Goal: Communication & Community: Answer question/provide support

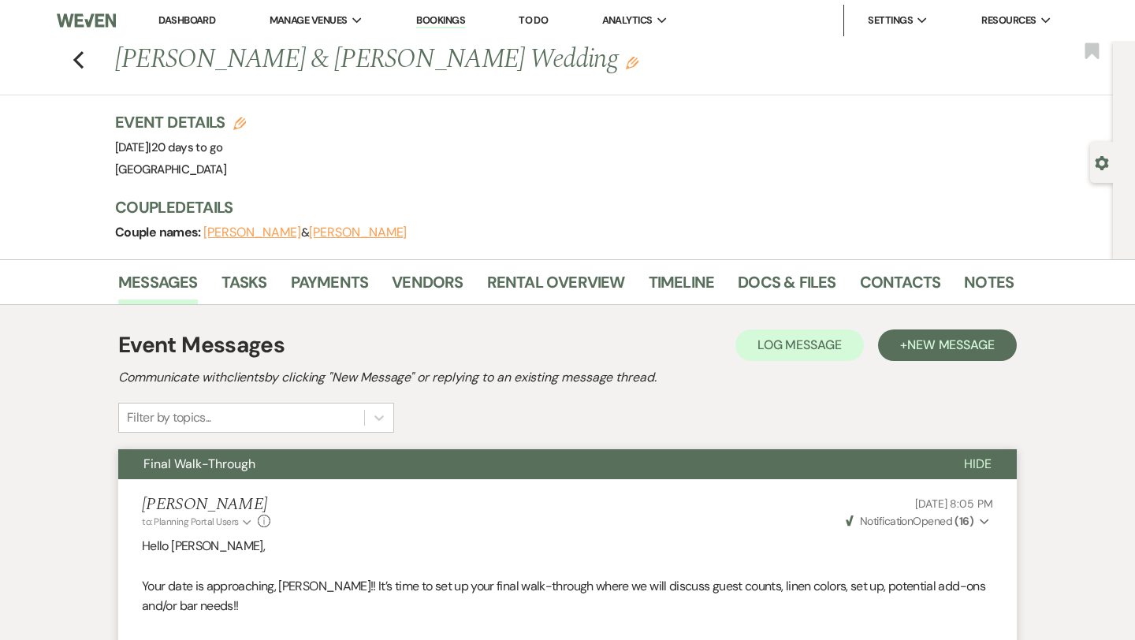
click at [187, 29] on li "Dashboard" at bounding box center [187, 21] width 73 height 32
click at [185, 17] on link "Dashboard" at bounding box center [186, 19] width 57 height 13
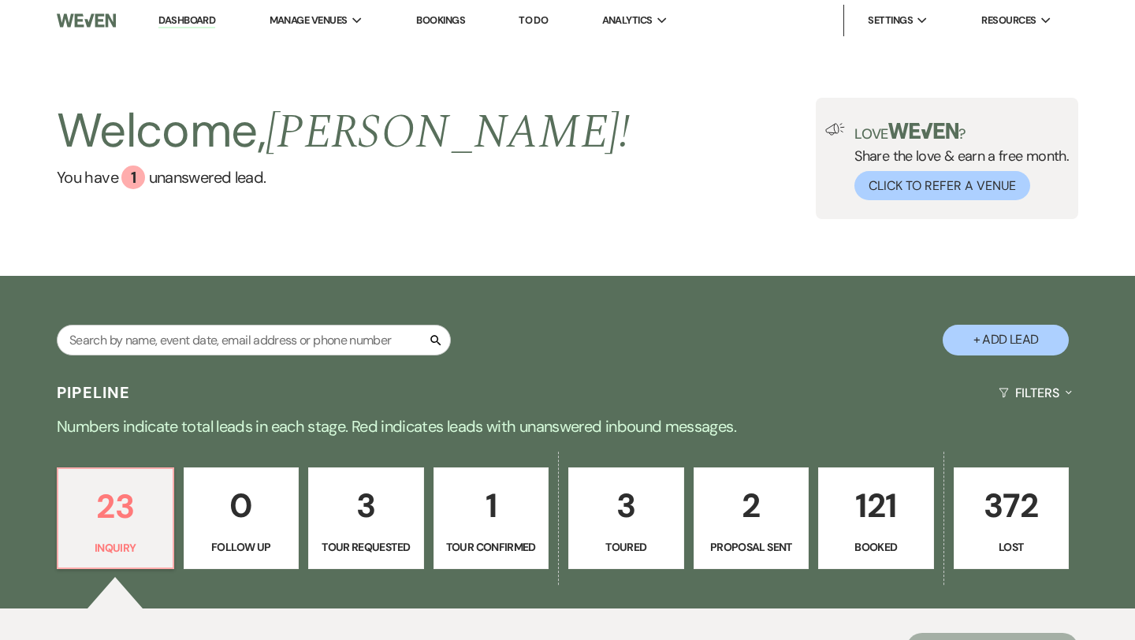
click at [844, 512] on p "121" at bounding box center [875, 505] width 95 height 53
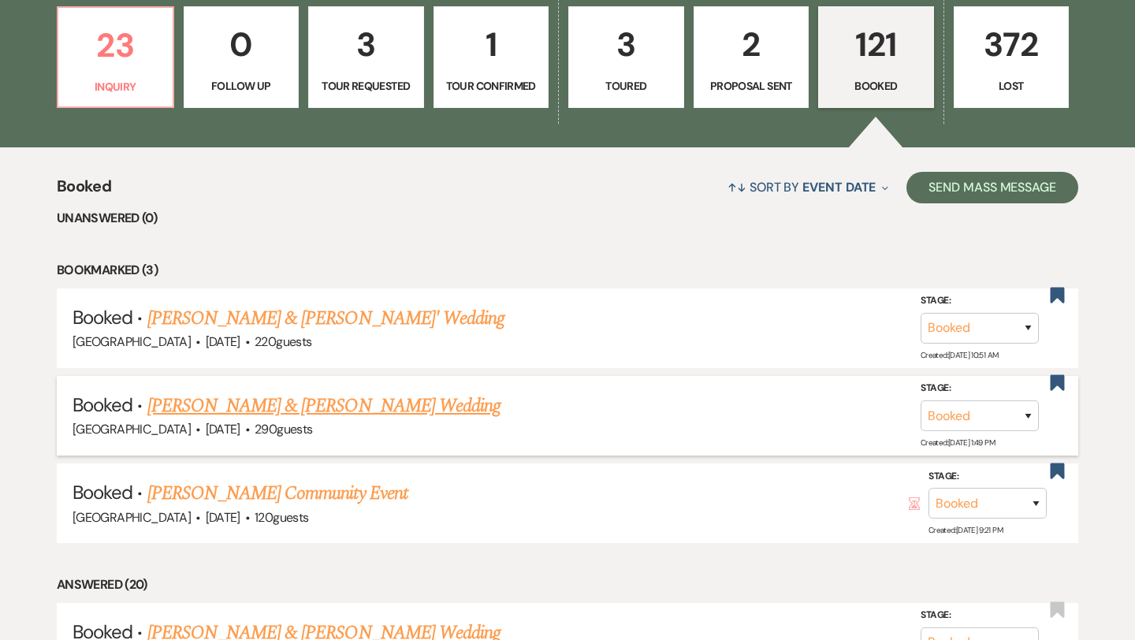
scroll to position [483, 0]
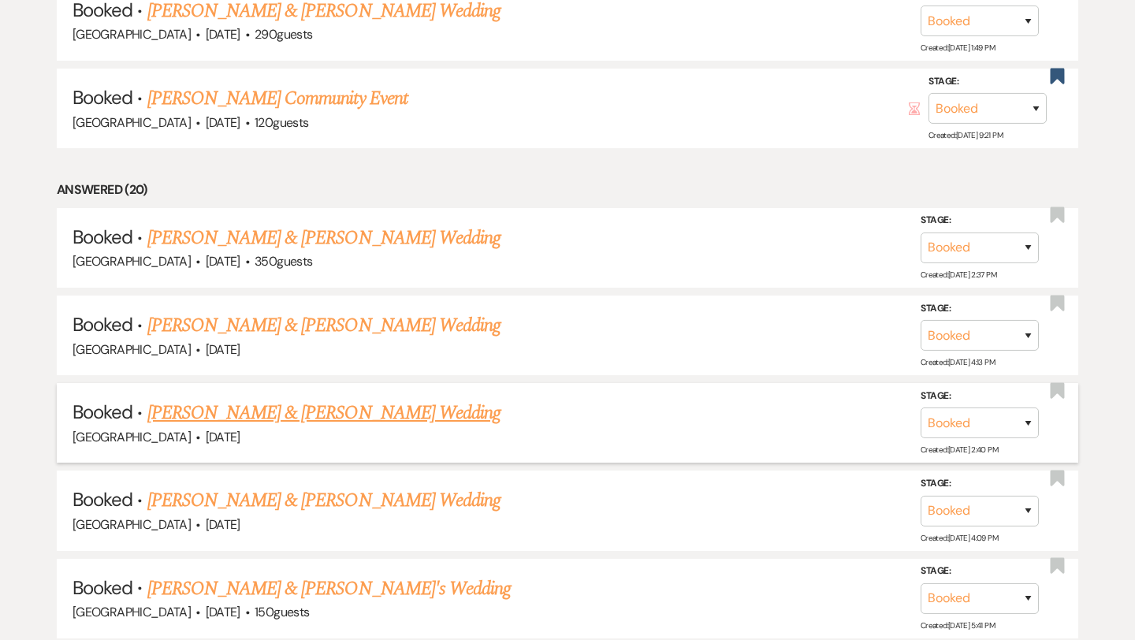
click at [378, 407] on link "[PERSON_NAME] & [PERSON_NAME] Wedding" at bounding box center [323, 413] width 353 height 28
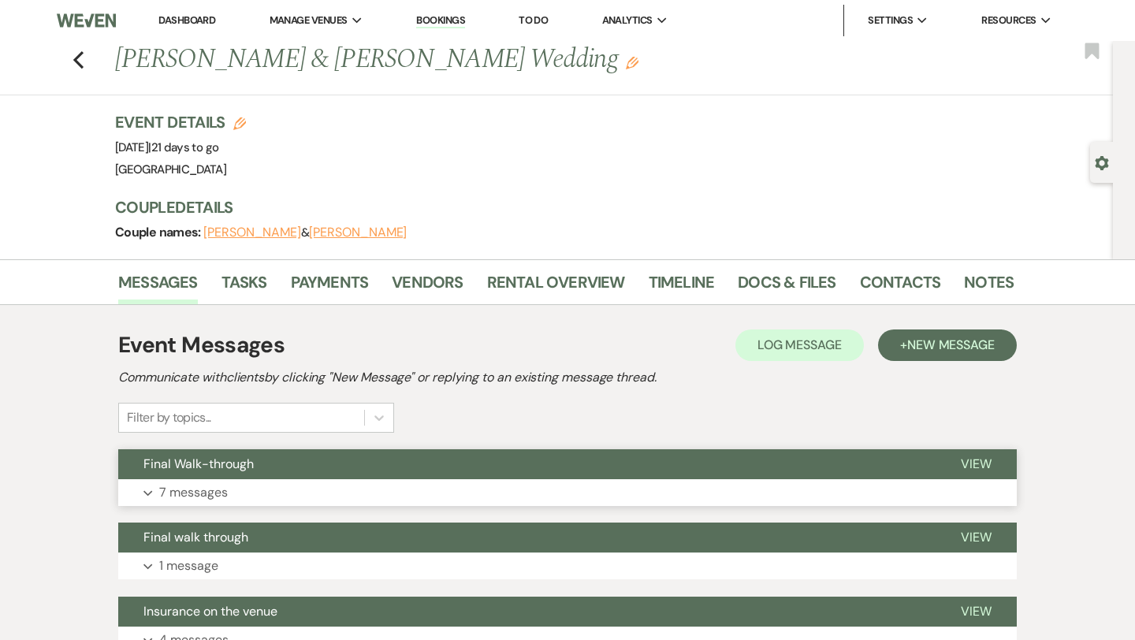
click at [304, 480] on button "Expand 7 messages" at bounding box center [567, 492] width 898 height 27
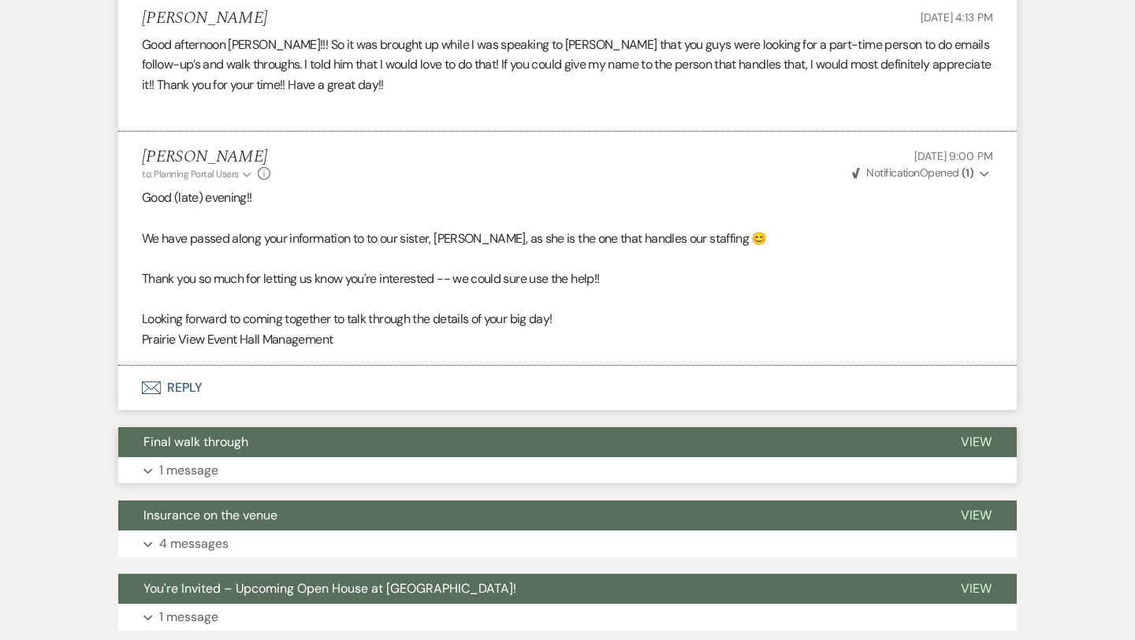
scroll to position [1422, 0]
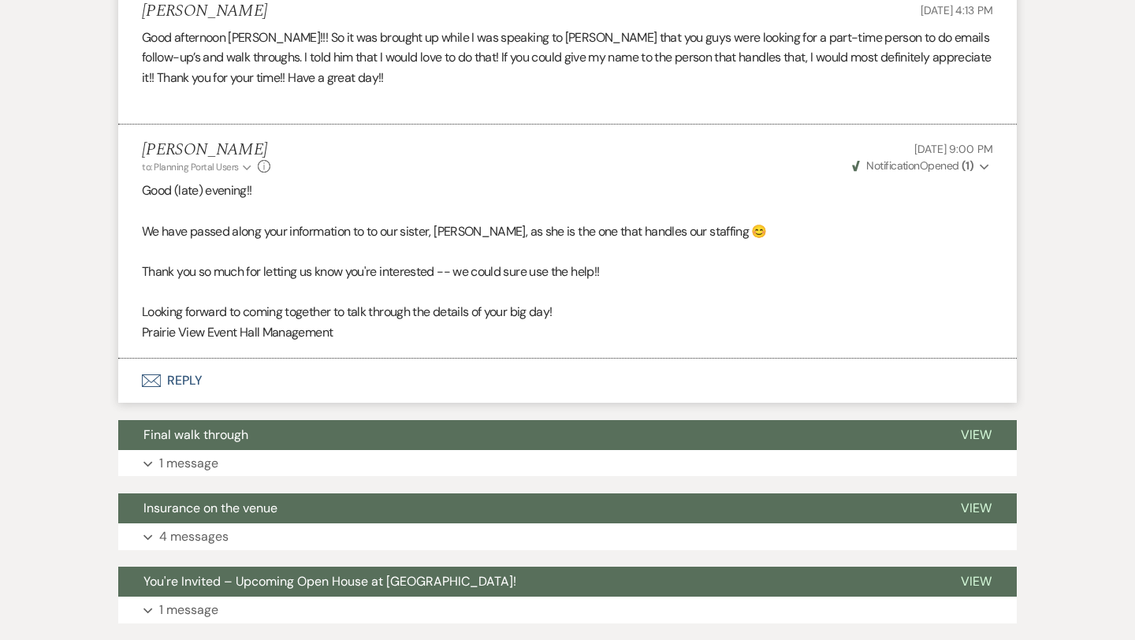
click at [257, 403] on button "Envelope Reply" at bounding box center [567, 381] width 898 height 44
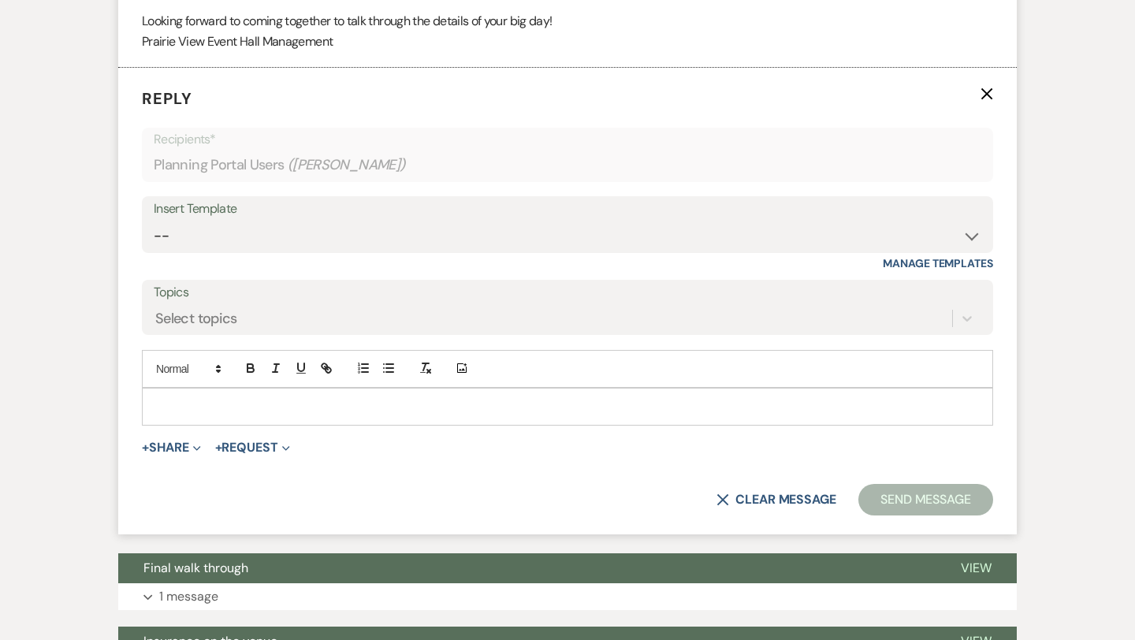
scroll to position [1714, 0]
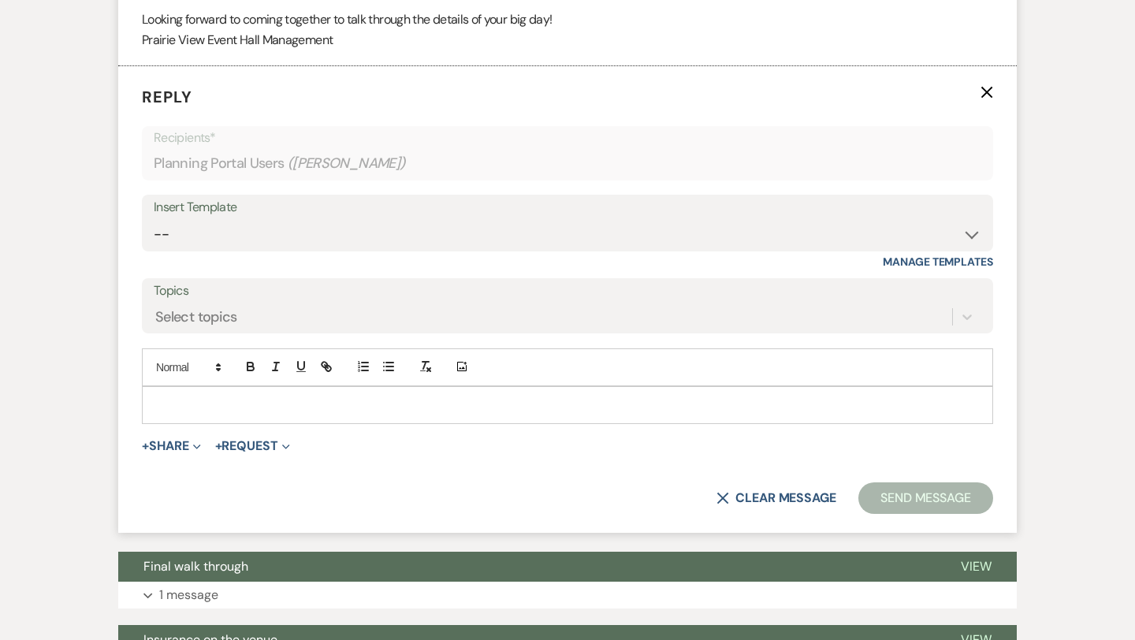
click at [277, 414] on p at bounding box center [567, 404] width 826 height 17
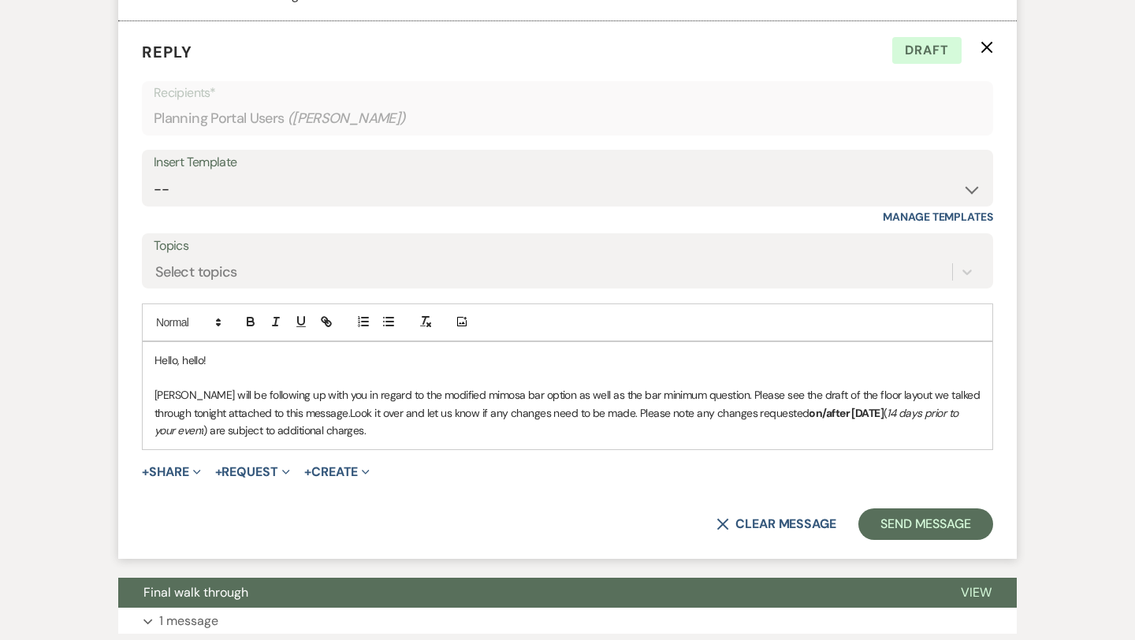
scroll to position [1760, 0]
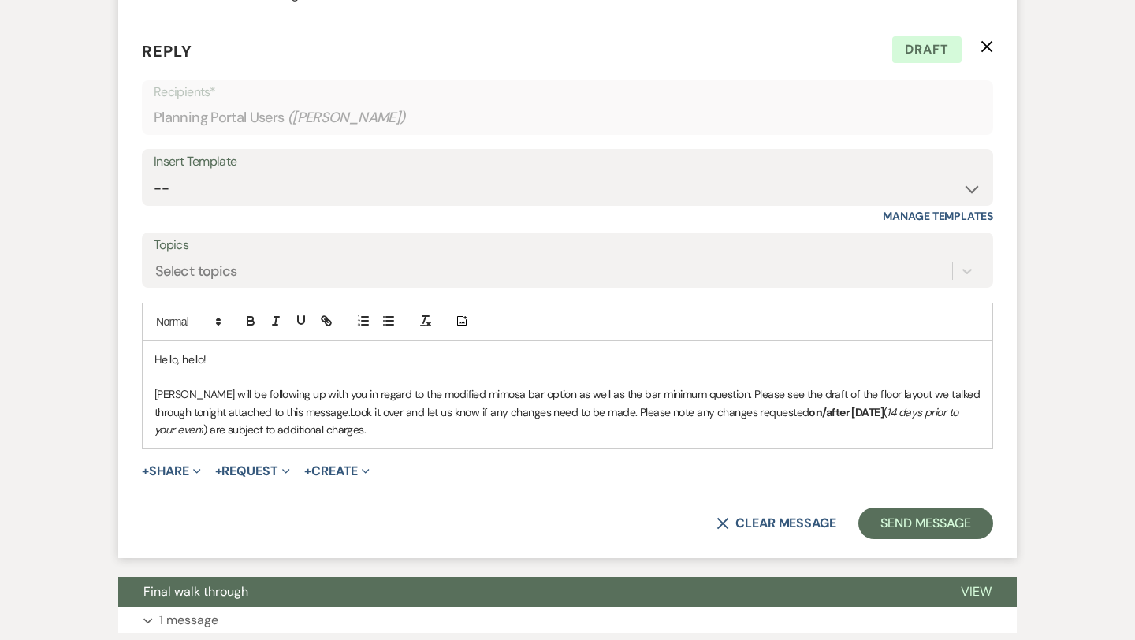
click at [865, 419] on strong "on/after [DATE]" at bounding box center [846, 412] width 75 height 14
click at [446, 438] on p "[PERSON_NAME] will be following up with you in regard to the modified mimosa ba…" at bounding box center [567, 411] width 826 height 53
click at [696, 415] on p "[PERSON_NAME] will be following up with you in regard to the modified mimosa ba…" at bounding box center [567, 411] width 826 height 53
click at [608, 436] on span "Look it over and let us know if any changes need to be made. Please note any ch…" at bounding box center [558, 421] width 808 height 32
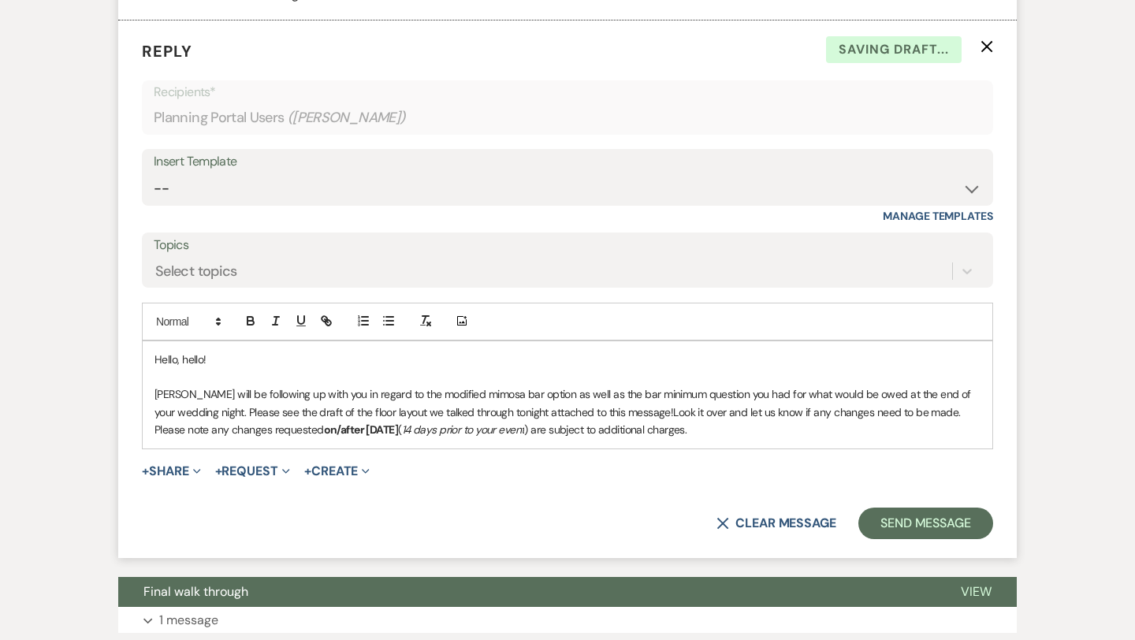
click at [694, 438] on p "[PERSON_NAME] will be following up with you in regard to the modified mimosa ba…" at bounding box center [567, 411] width 826 height 53
click at [166, 478] on button "+ Share Expand" at bounding box center [171, 471] width 59 height 13
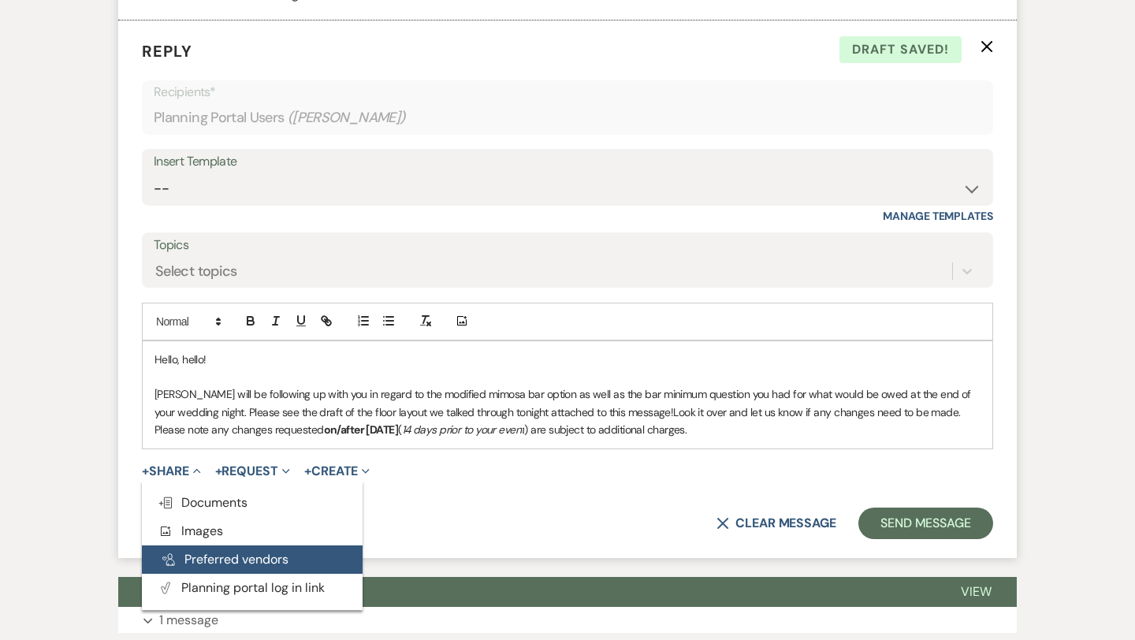
click at [194, 564] on button "Pref Vendors Preferred vendors" at bounding box center [252, 559] width 221 height 28
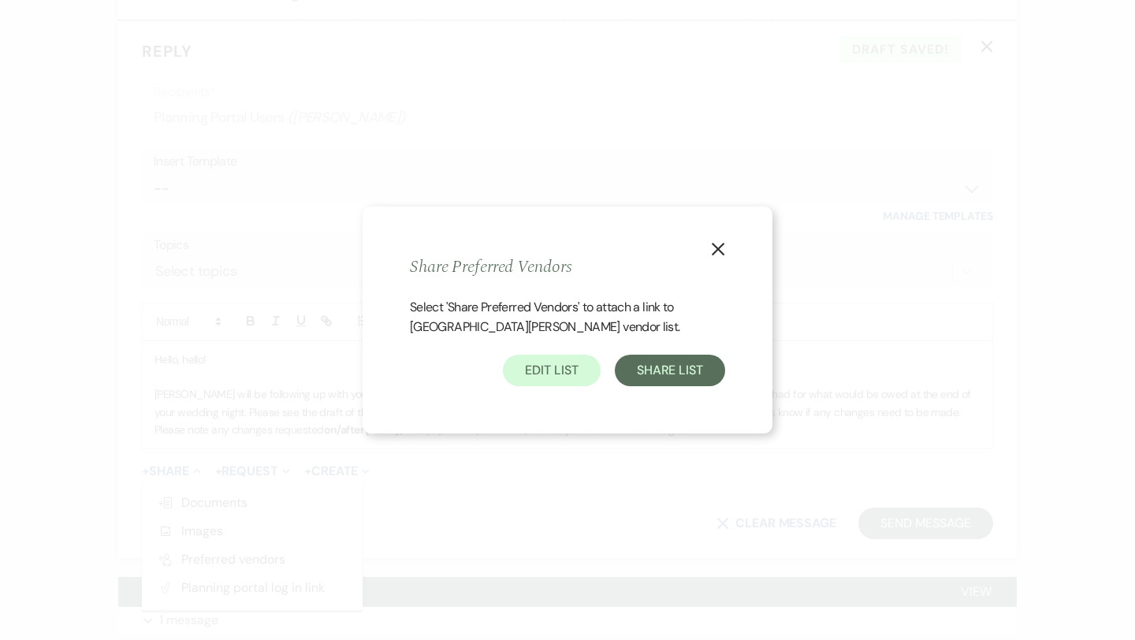
click at [715, 257] on button "X" at bounding box center [718, 249] width 24 height 28
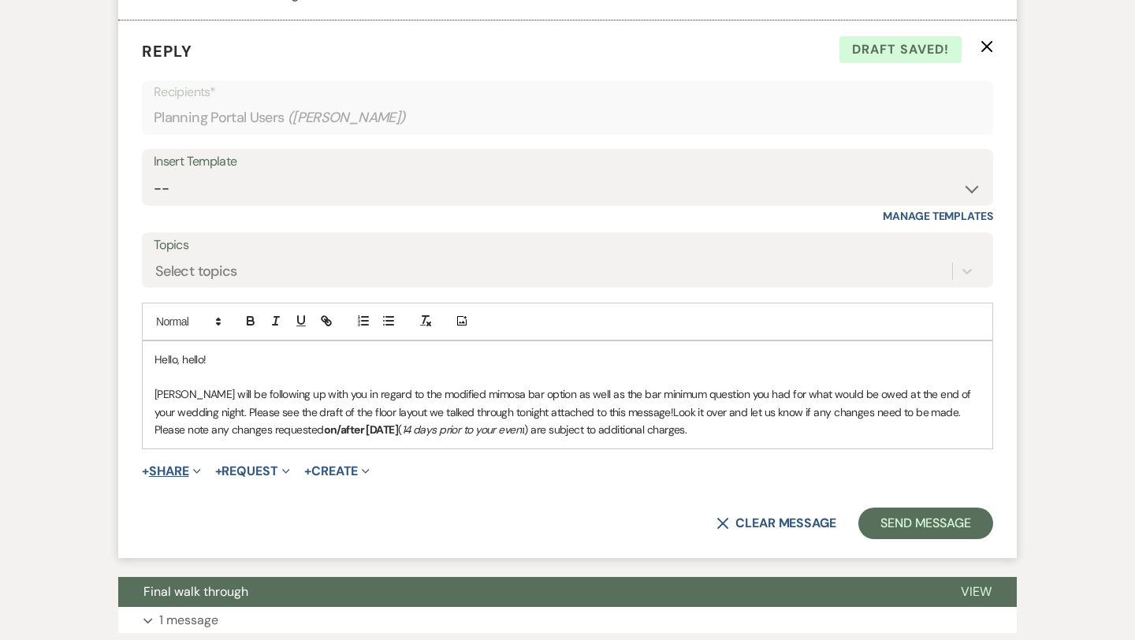
click at [173, 478] on button "+ Share Expand" at bounding box center [171, 471] width 59 height 13
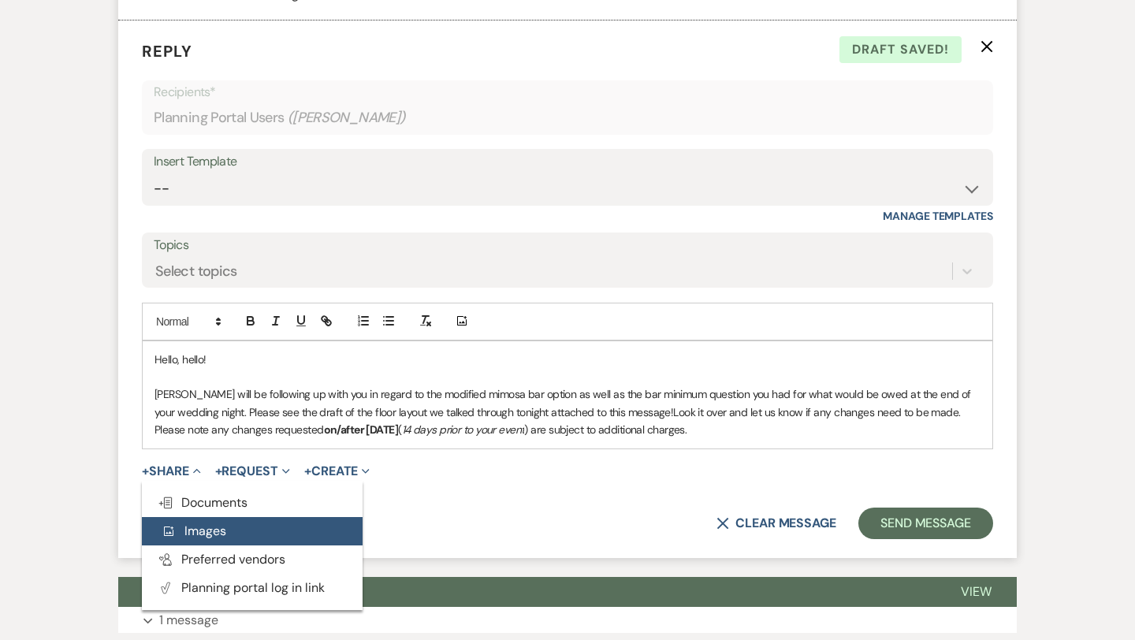
click at [199, 539] on span "Add Photo Images" at bounding box center [193, 531] width 65 height 17
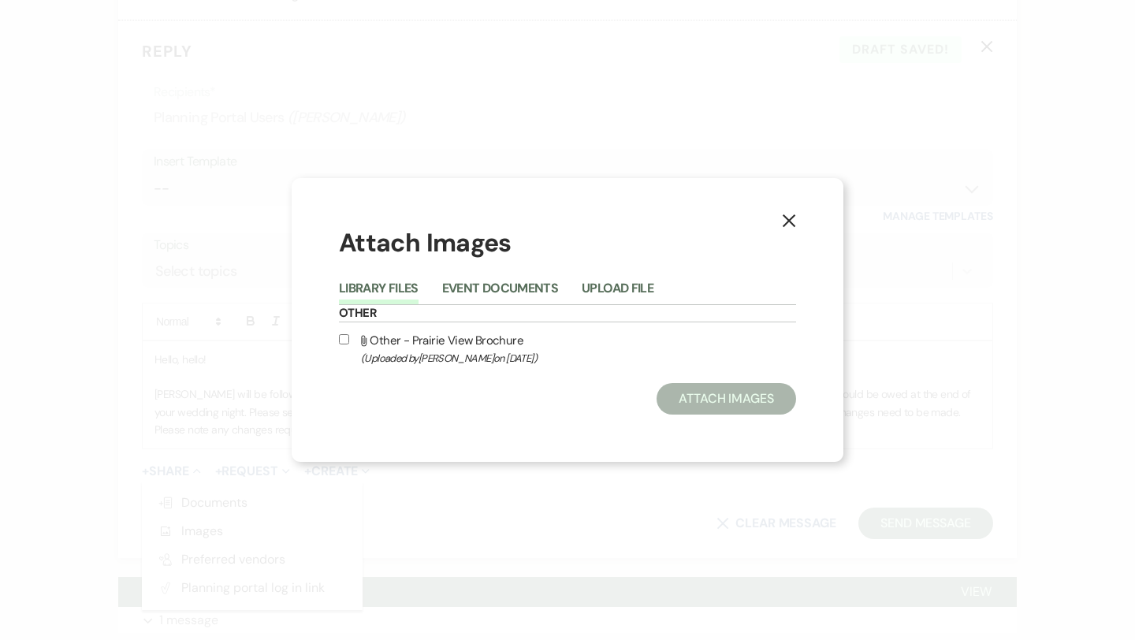
click at [615, 275] on div "Library Files Event Documents Upload File" at bounding box center [567, 288] width 457 height 33
click at [609, 289] on button "Upload File" at bounding box center [618, 293] width 72 height 22
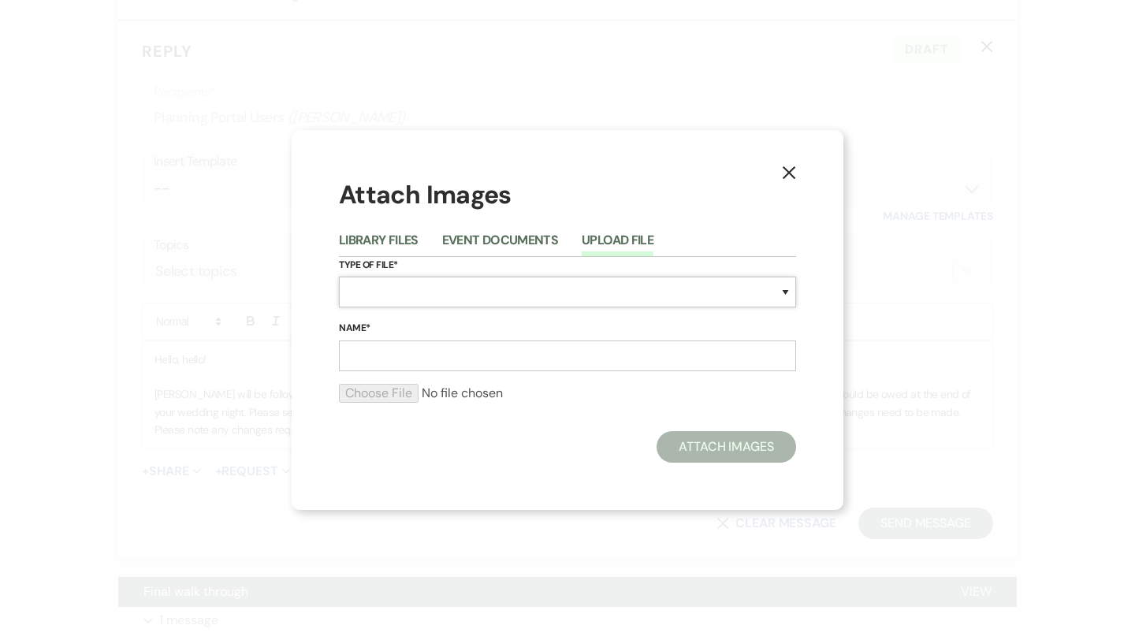
click at [545, 304] on select "Special Event Insurance Vendor Certificate of Insurance Contracts / Rental Agre…" at bounding box center [567, 292] width 457 height 31
select select "24"
click at [339, 277] on select "Special Event Insurance Vendor Certificate of Insurance Contracts / Rental Agre…" at bounding box center [567, 292] width 457 height 31
click at [485, 352] on input "Name*" at bounding box center [567, 355] width 457 height 31
type input "Floor Layout Draft"
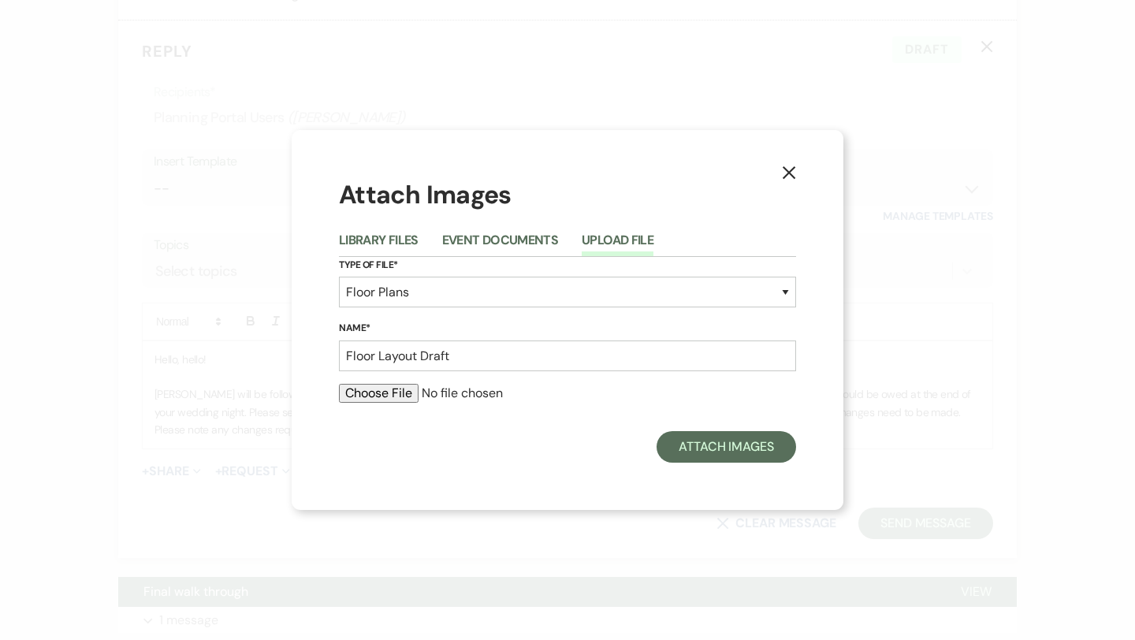
click at [407, 391] on input "file" at bounding box center [567, 393] width 457 height 19
type input "C:\fakepath\Screenshot [DATE] 11.17.03 PM.png"
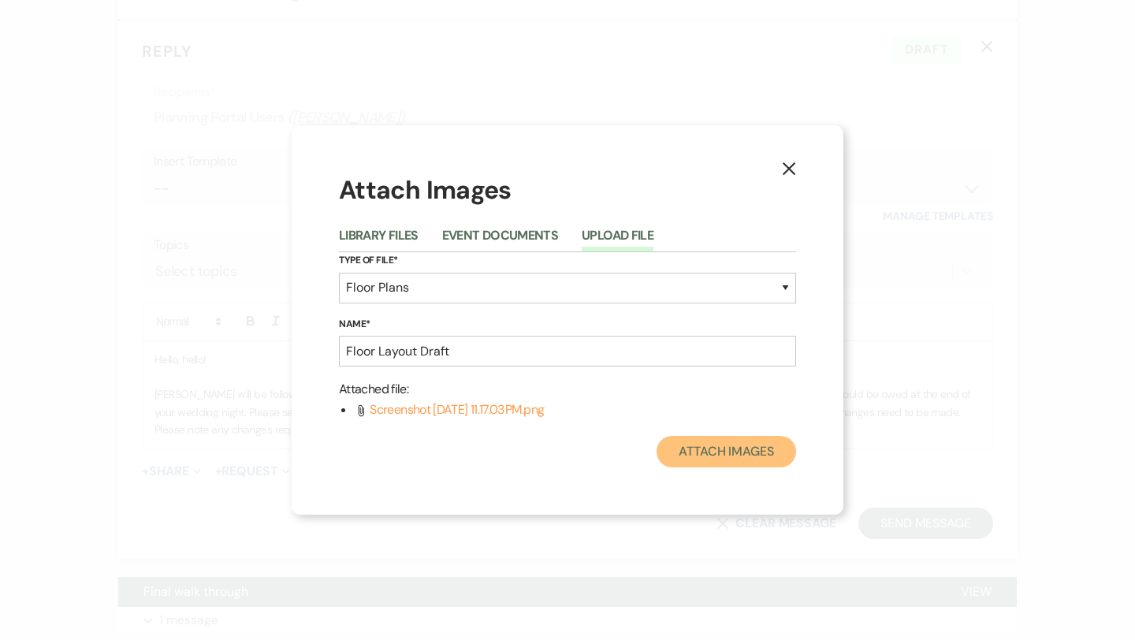
click at [701, 448] on button "Attach Images" at bounding box center [726, 452] width 139 height 32
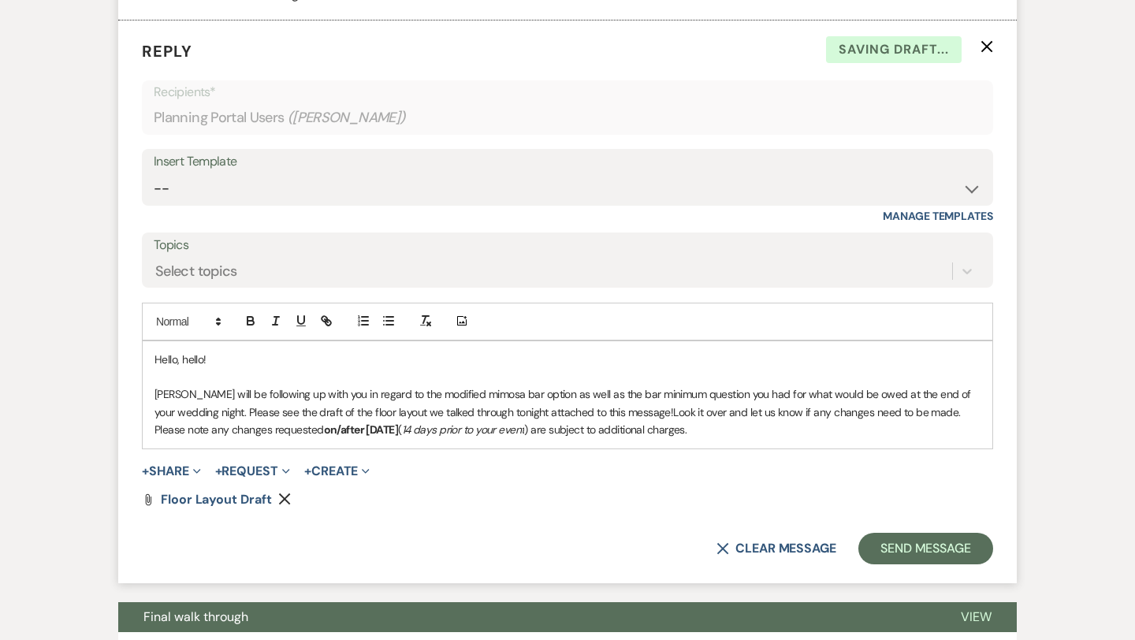
click at [684, 438] on p "[PERSON_NAME] will be following up with you in regard to the modified mimosa ba…" at bounding box center [567, 411] width 826 height 53
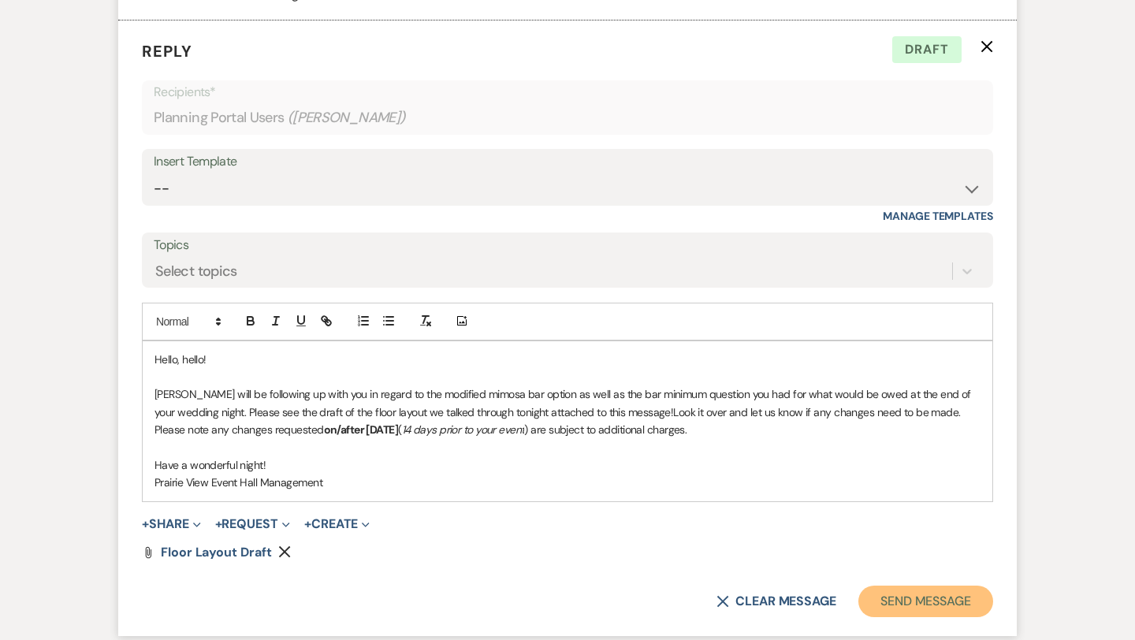
click at [879, 614] on button "Send Message" at bounding box center [925, 602] width 135 height 32
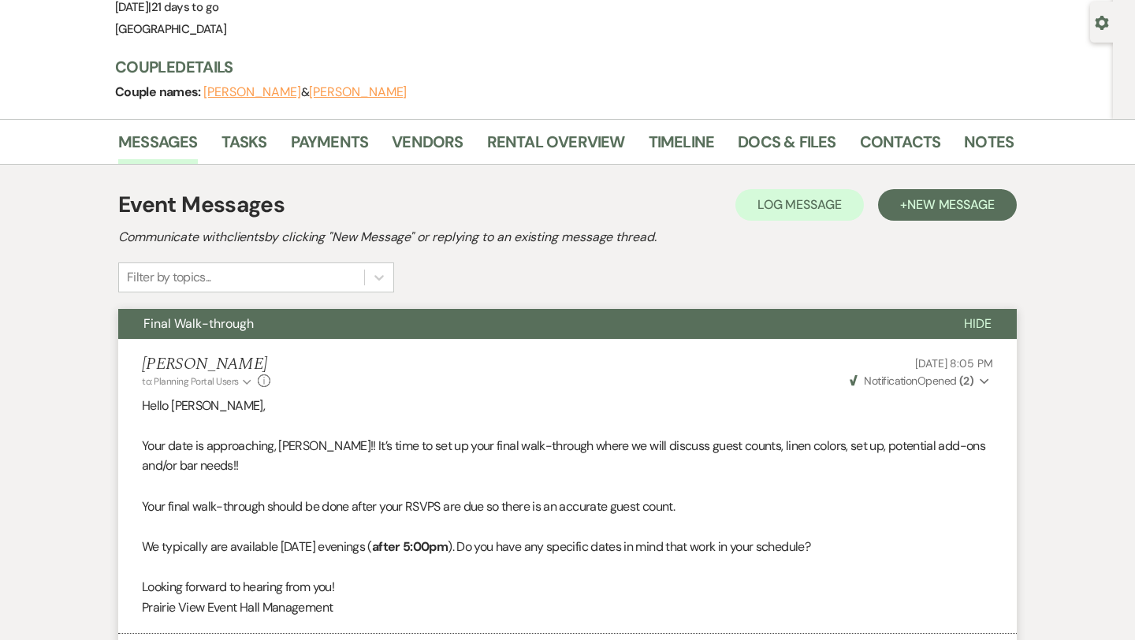
scroll to position [0, 0]
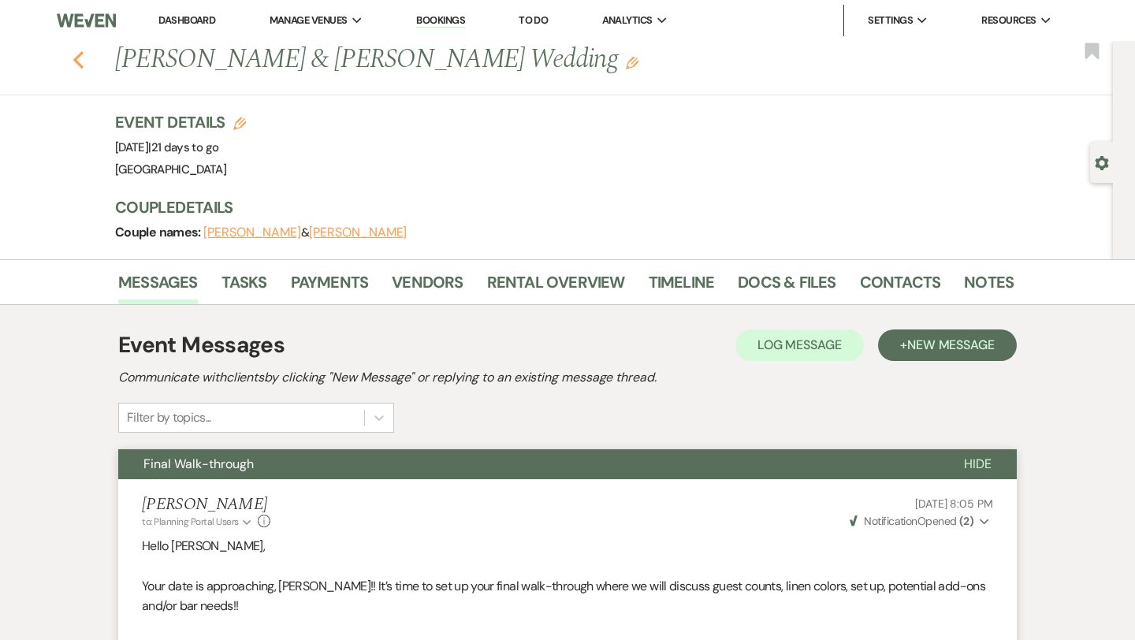
click at [80, 58] on icon "Previous" at bounding box center [79, 59] width 12 height 19
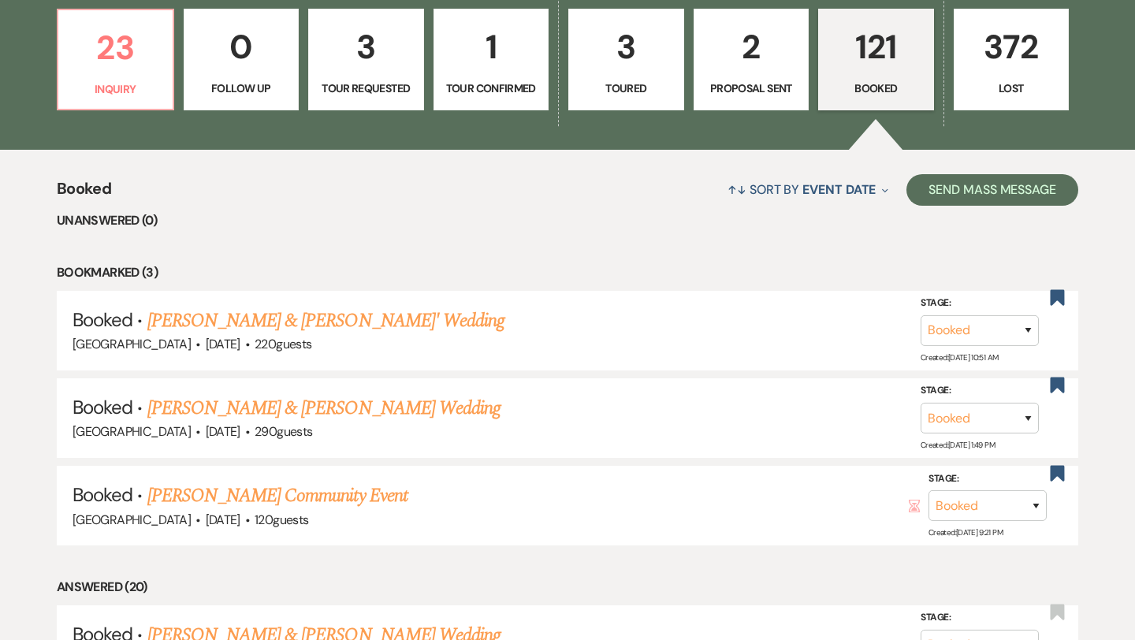
scroll to position [389, 0]
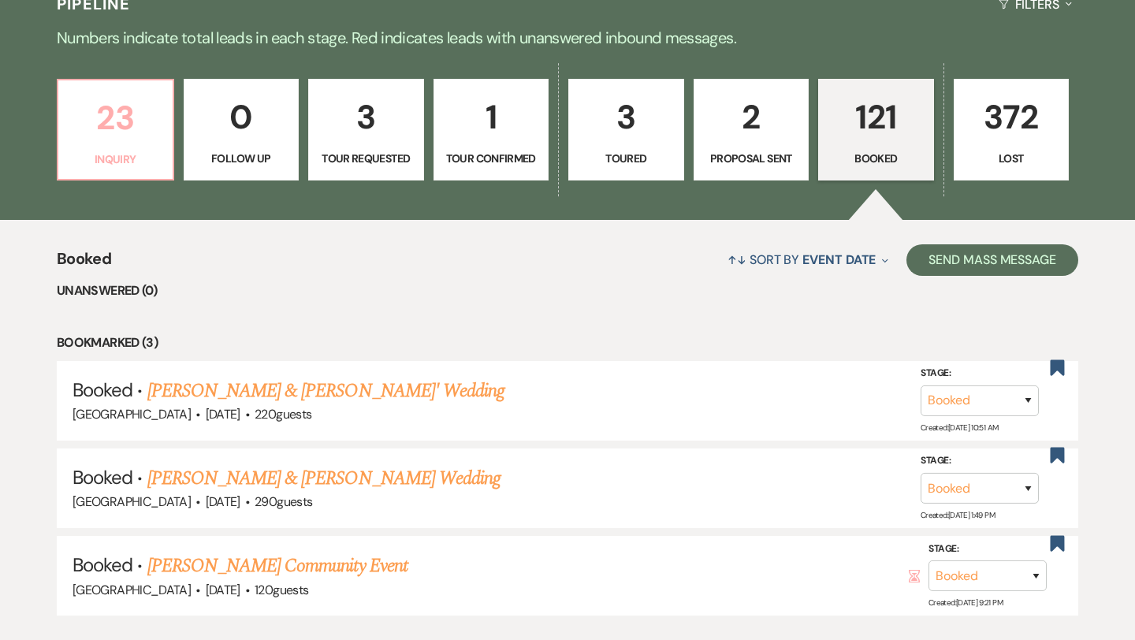
click at [118, 132] on p "23" at bounding box center [115, 117] width 95 height 53
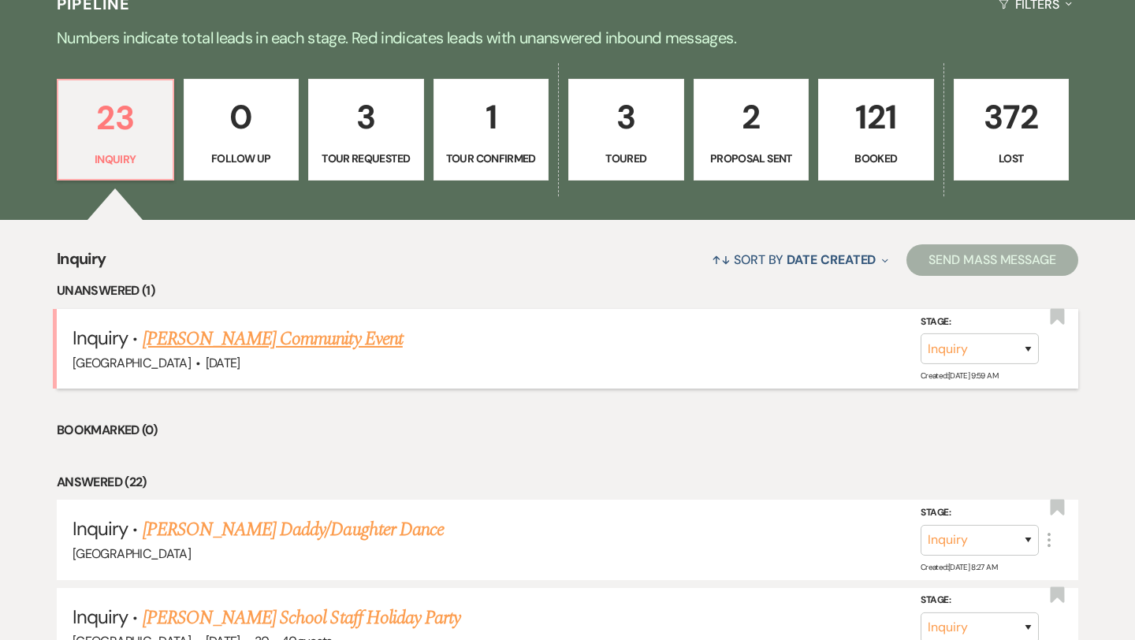
click at [296, 333] on link "[PERSON_NAME] Community Event" at bounding box center [273, 339] width 260 height 28
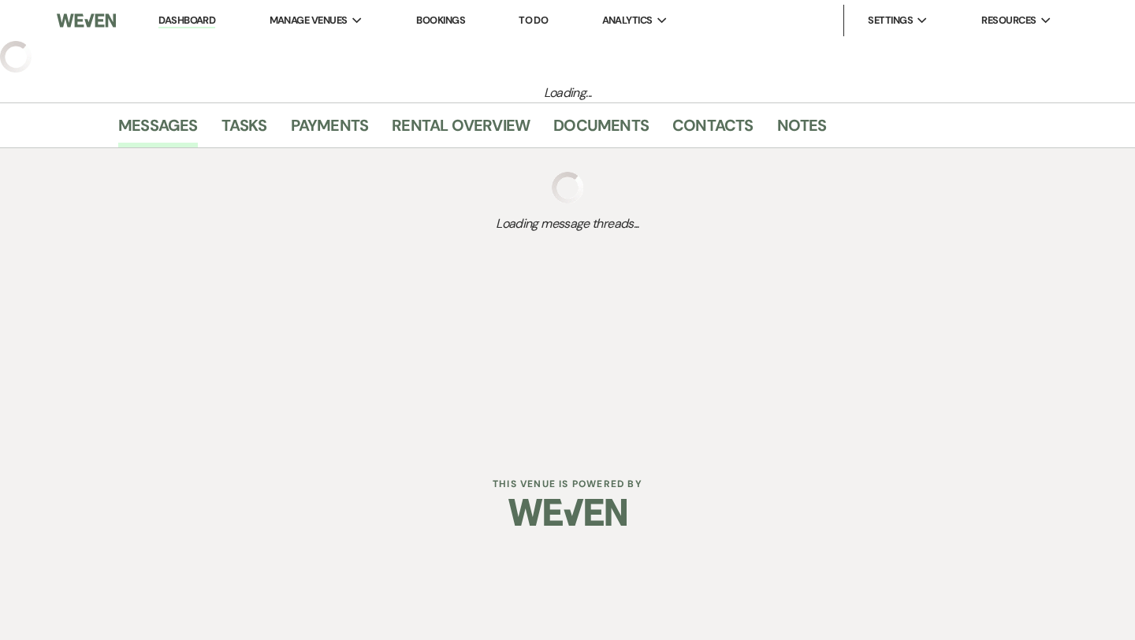
select select "5"
select select "7"
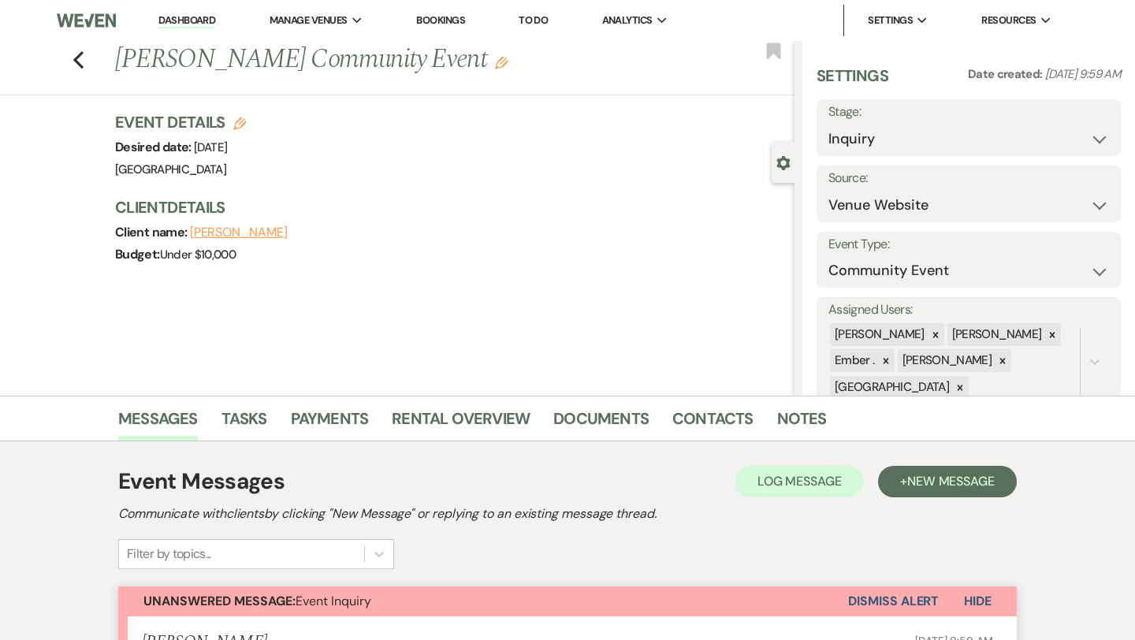
click at [68, 58] on div "Previous [PERSON_NAME] Community Event Edit Bookmark" at bounding box center [393, 68] width 802 height 54
click at [83, 60] on icon "Previous" at bounding box center [79, 59] width 12 height 19
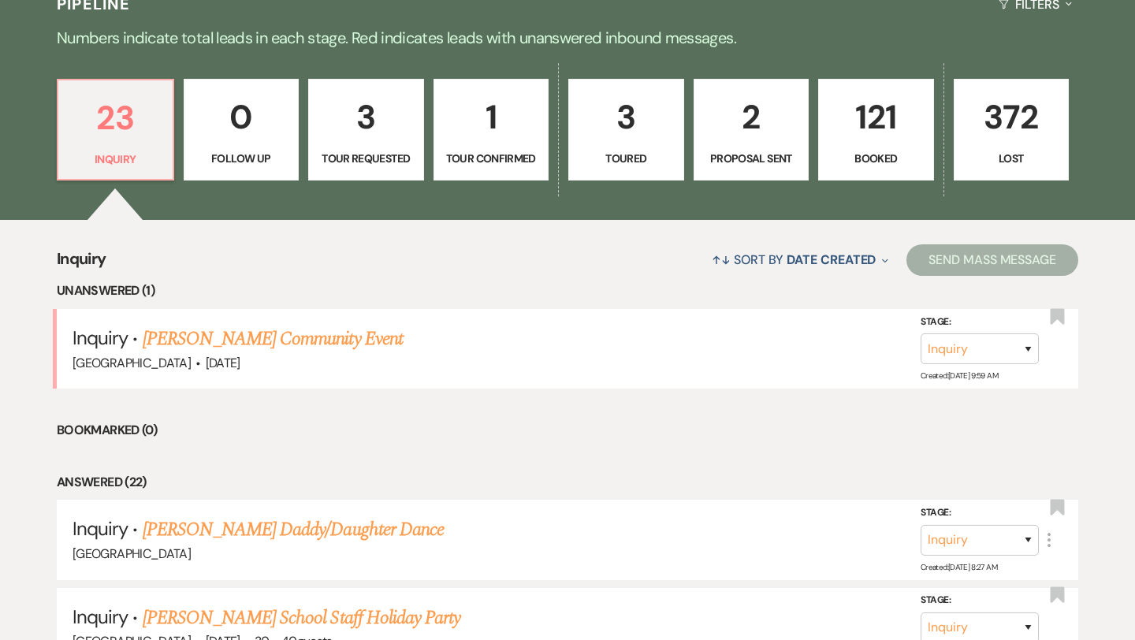
click at [839, 147] on link "121 Booked" at bounding box center [876, 130] width 116 height 102
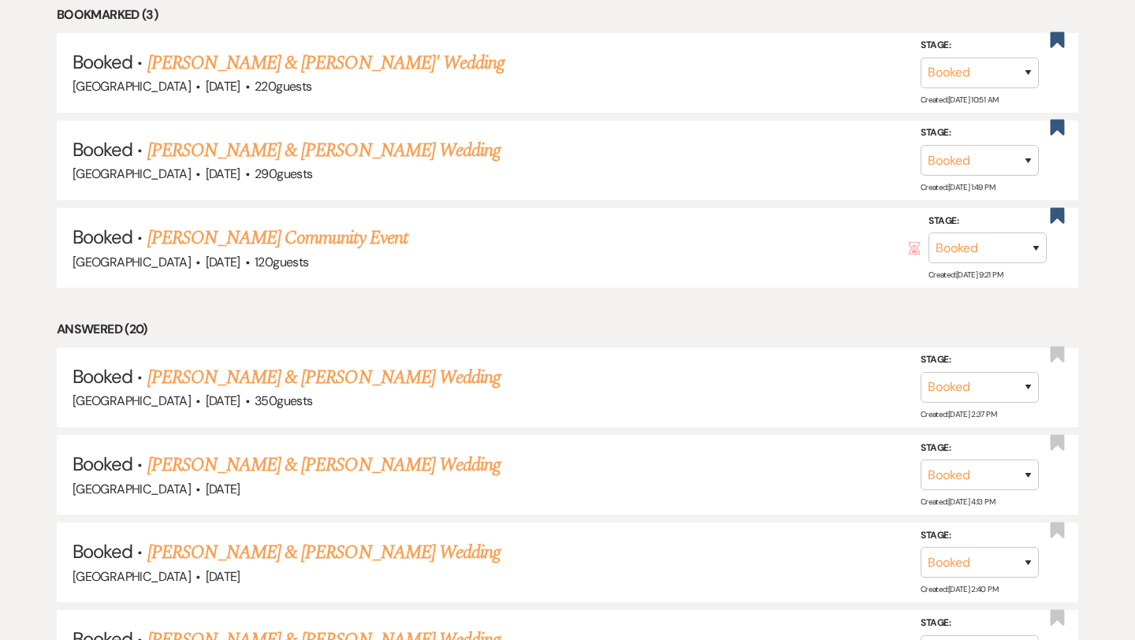
scroll to position [725, 0]
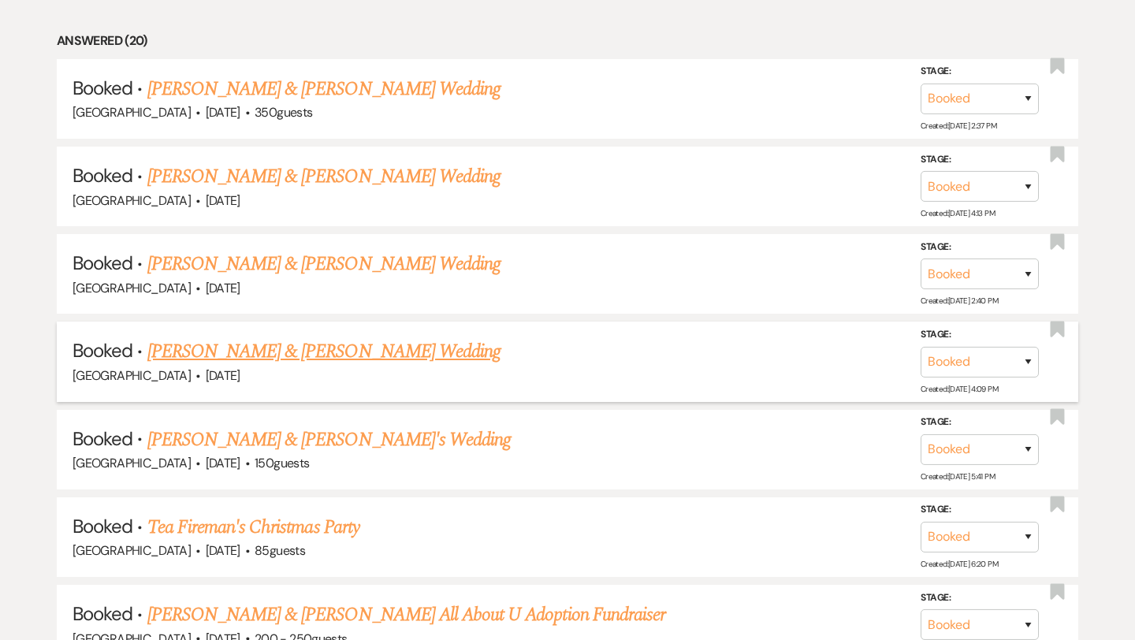
click at [315, 347] on link "[PERSON_NAME] & [PERSON_NAME] Wedding" at bounding box center [323, 351] width 353 height 28
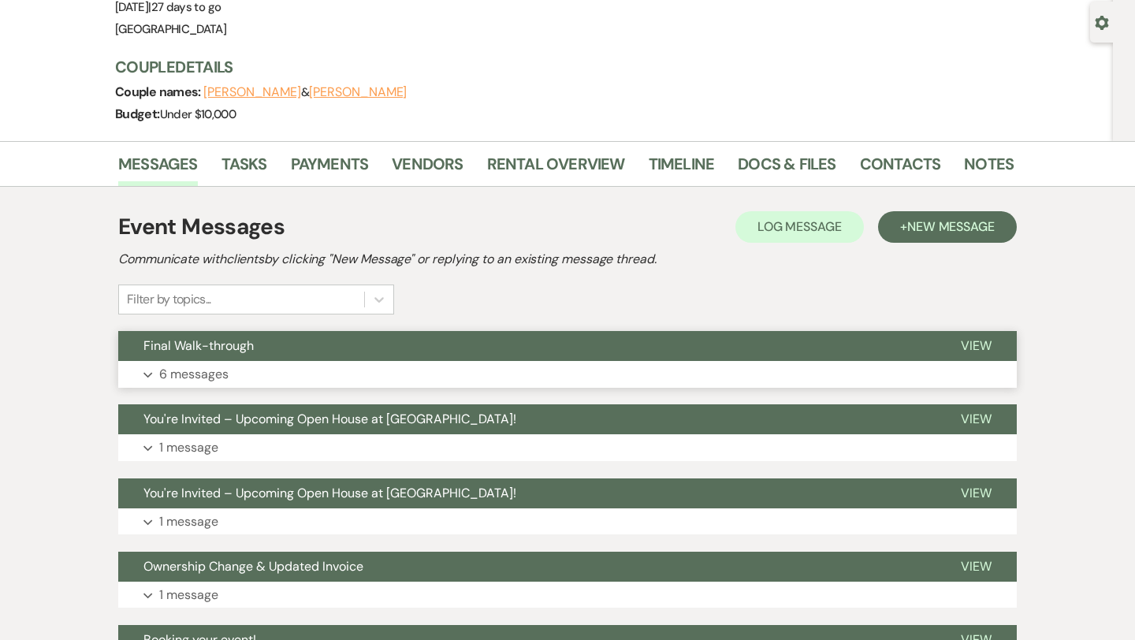
click at [308, 341] on button "Final Walk-through" at bounding box center [526, 346] width 817 height 30
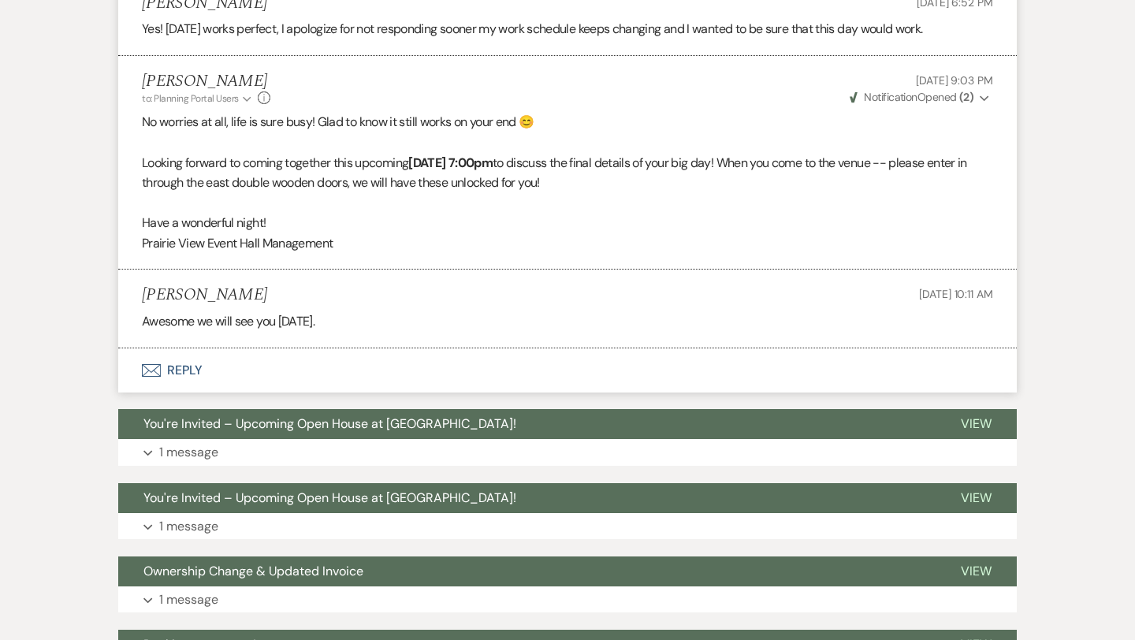
scroll to position [1135, 0]
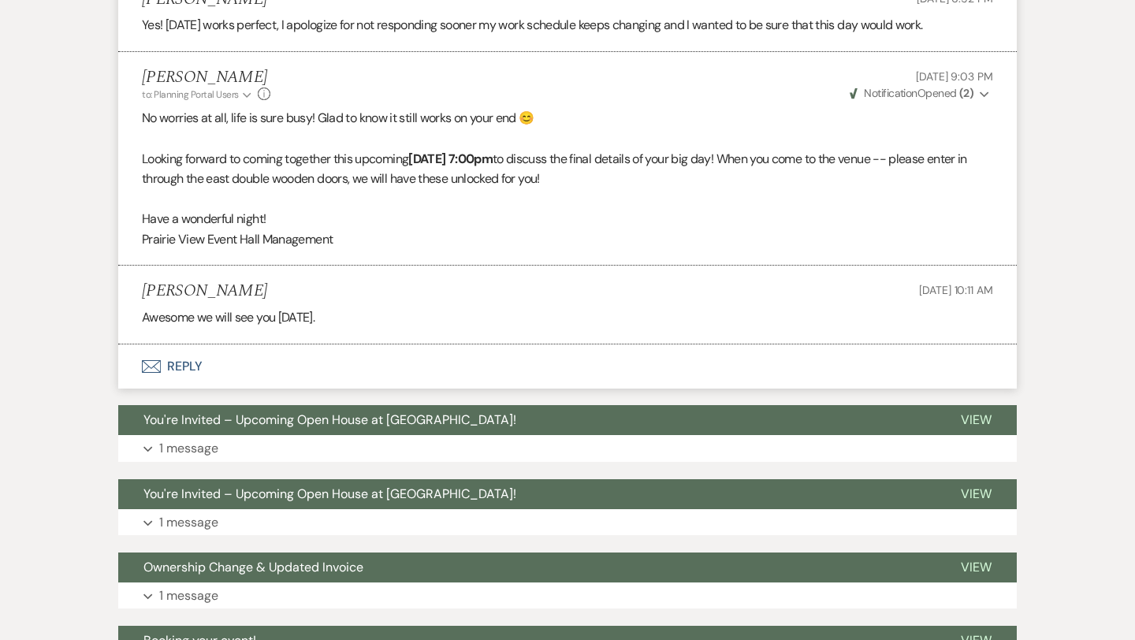
click at [225, 389] on button "Envelope Reply" at bounding box center [567, 366] width 898 height 44
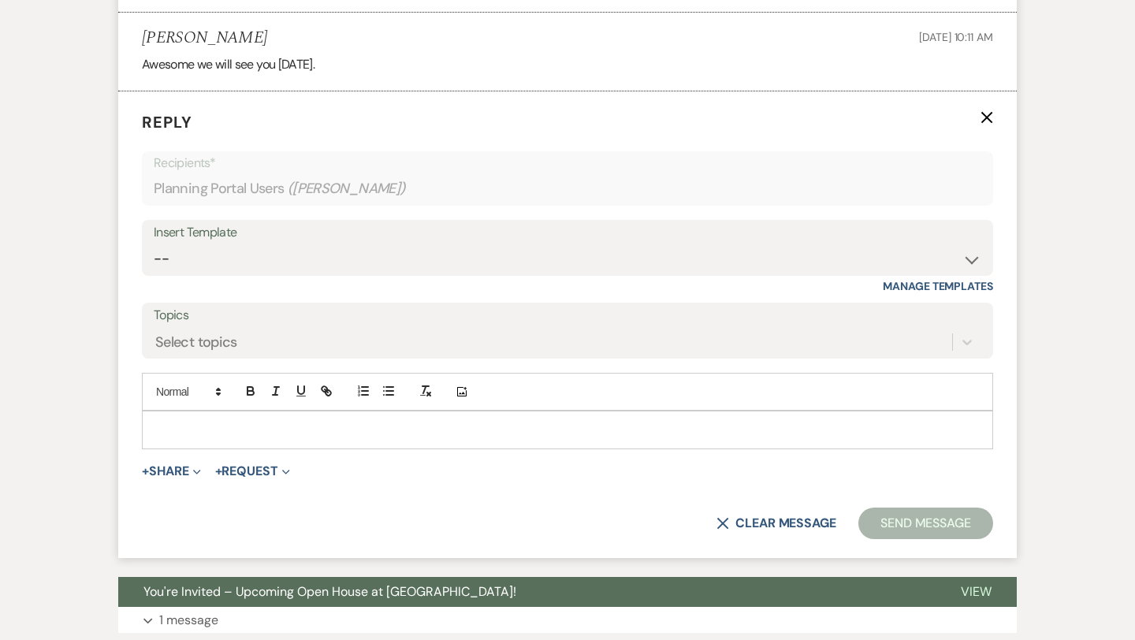
scroll to position [1412, 0]
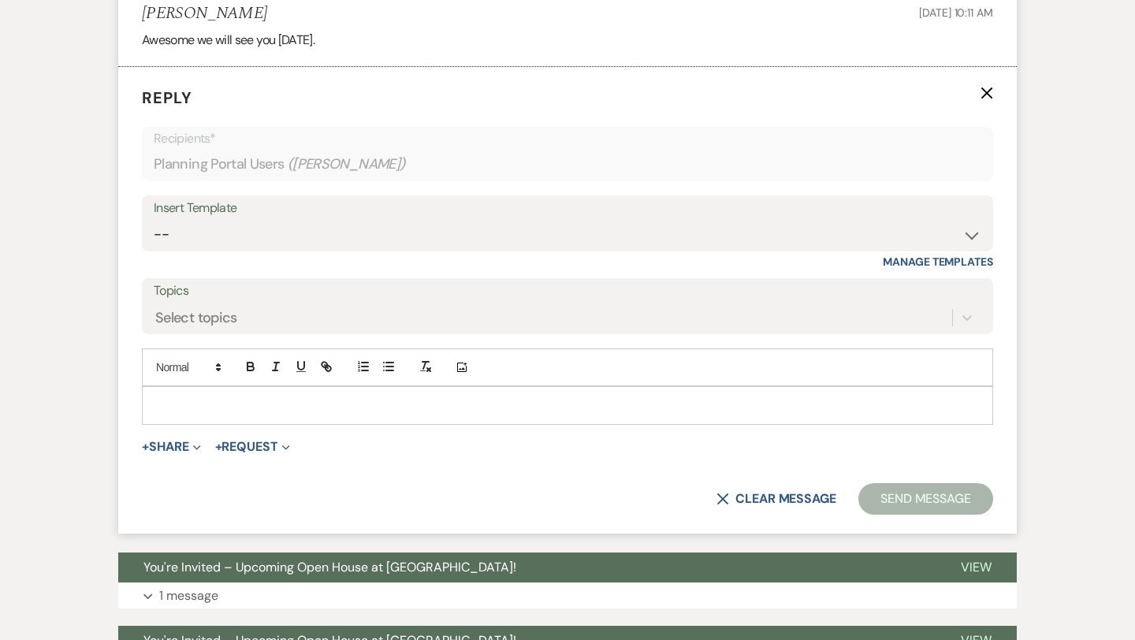
click at [221, 414] on p at bounding box center [567, 404] width 826 height 17
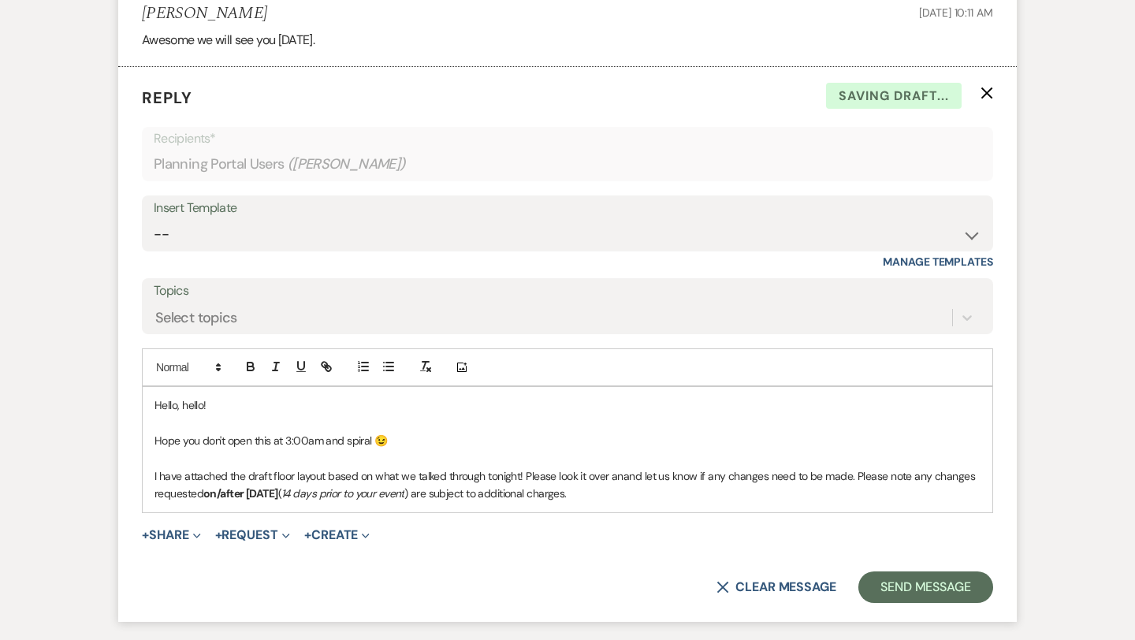
click at [624, 493] on span "and let us know if any changes need to be made. Please note any changes request…" at bounding box center [566, 485] width 824 height 32
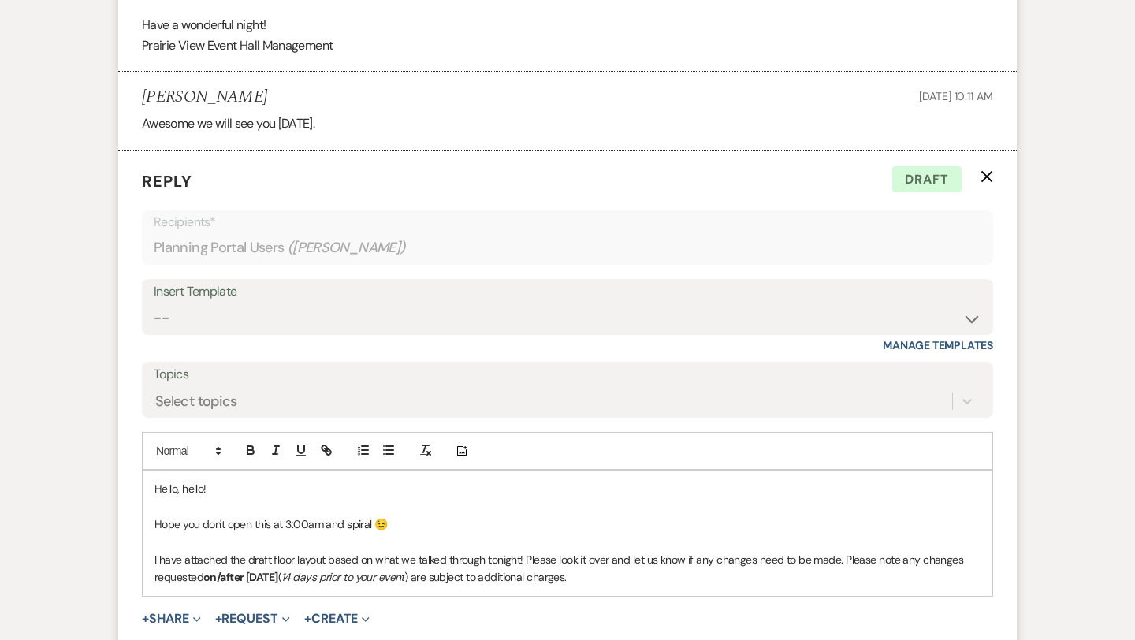
scroll to position [1608, 0]
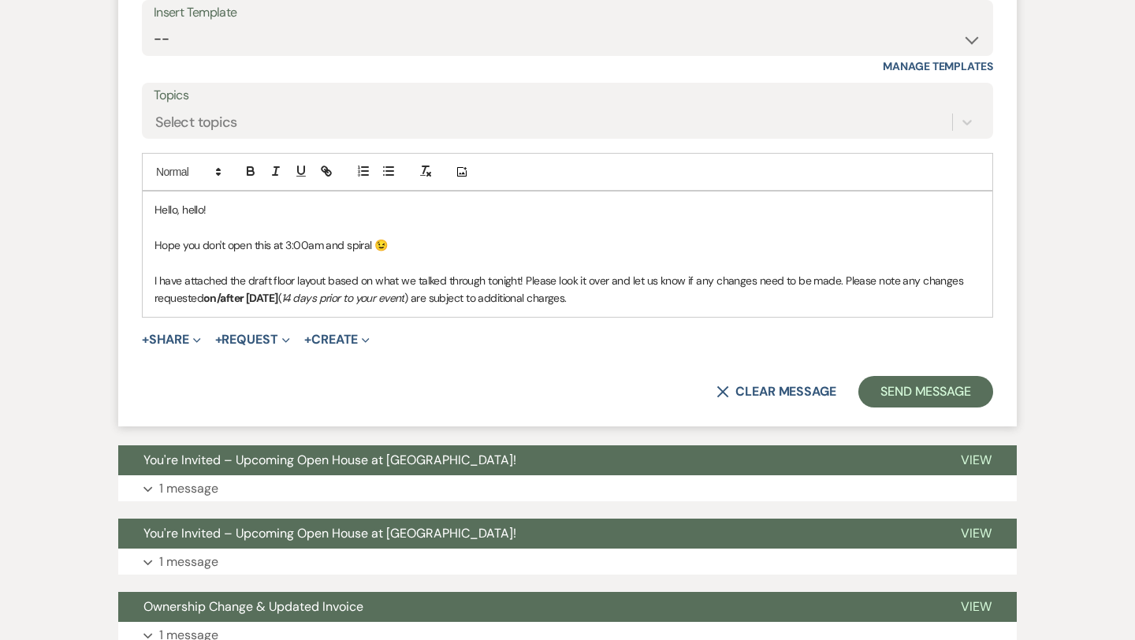
click at [278, 305] on strong "on/after [DATE]" at bounding box center [240, 298] width 75 height 14
click at [559, 303] on p "I have attached the draft floor layout based on what we talked through tonight!…" at bounding box center [567, 289] width 826 height 35
click at [807, 296] on span "nd let us know if any changes need to be made. Please note any changes requested" at bounding box center [546, 289] width 784 height 32
click at [725, 307] on p "I have attached the draft floor layout based on what we talked through tonight …" at bounding box center [567, 289] width 826 height 35
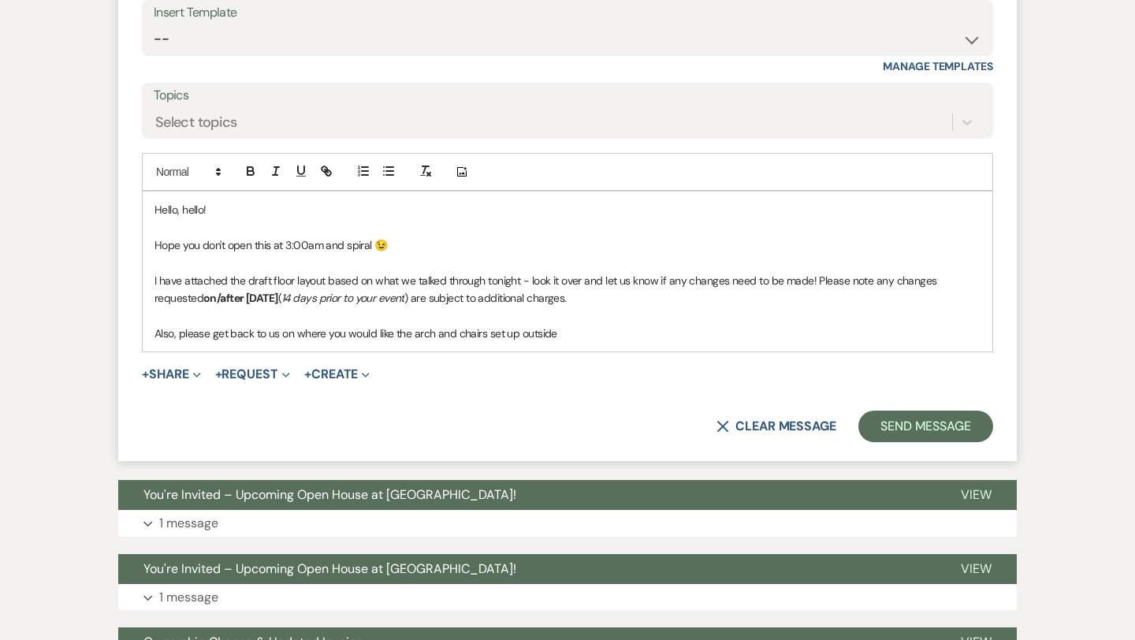
click at [649, 342] on p "Also, please get back to us on where you would like the arch and chairs set up …" at bounding box center [567, 333] width 826 height 17
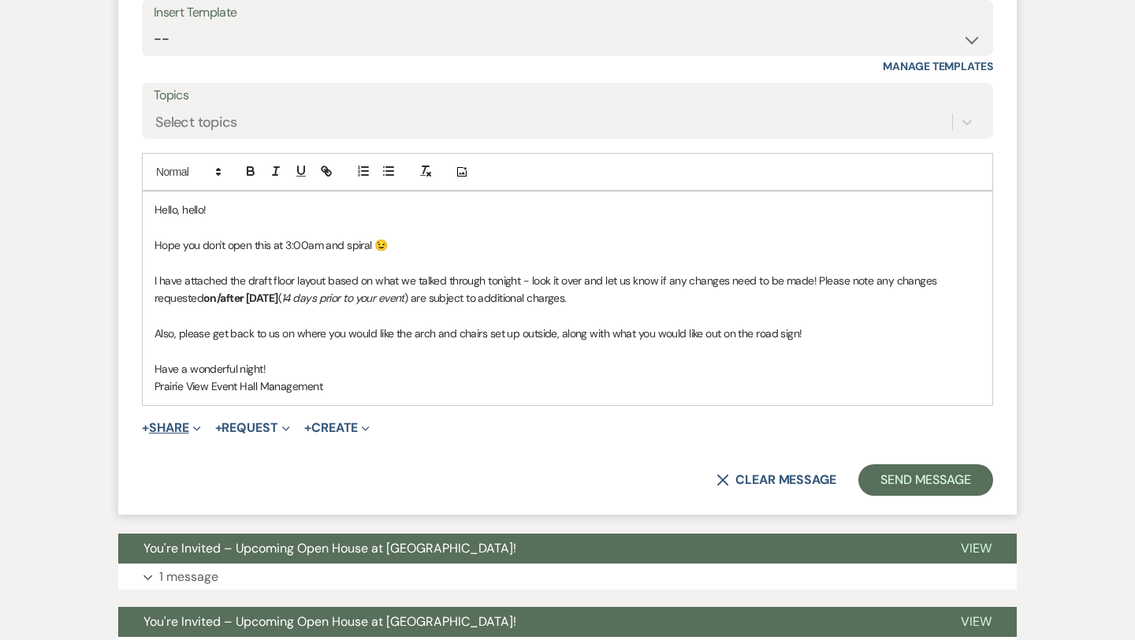
click at [189, 434] on button "+ Share Expand" at bounding box center [171, 428] width 59 height 13
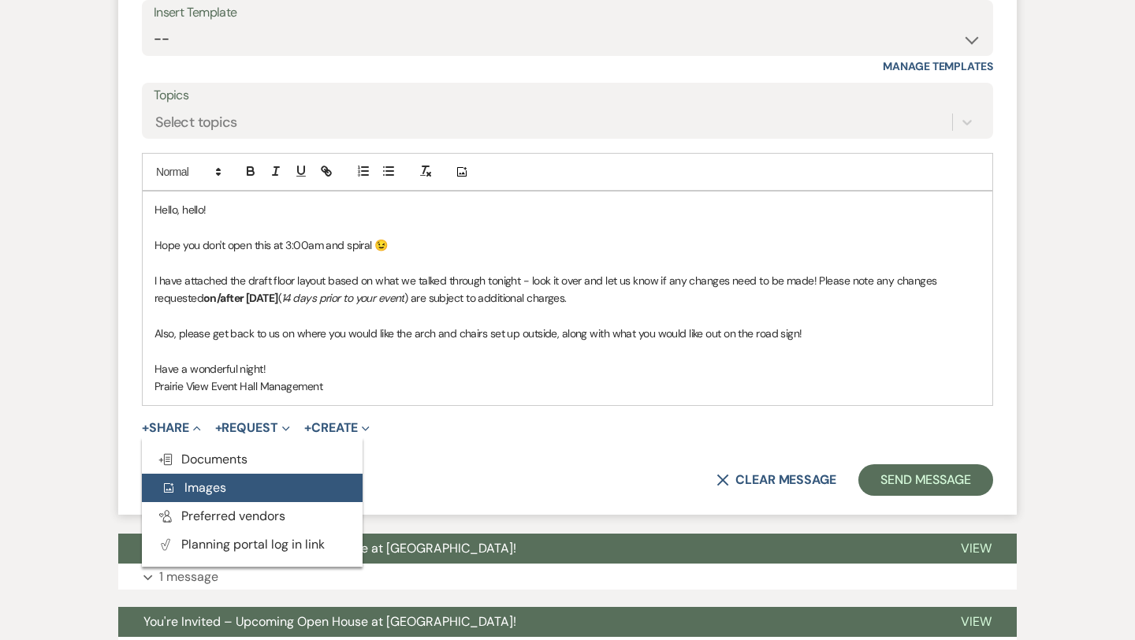
click at [206, 496] on span "Add Photo Images" at bounding box center [193, 487] width 65 height 17
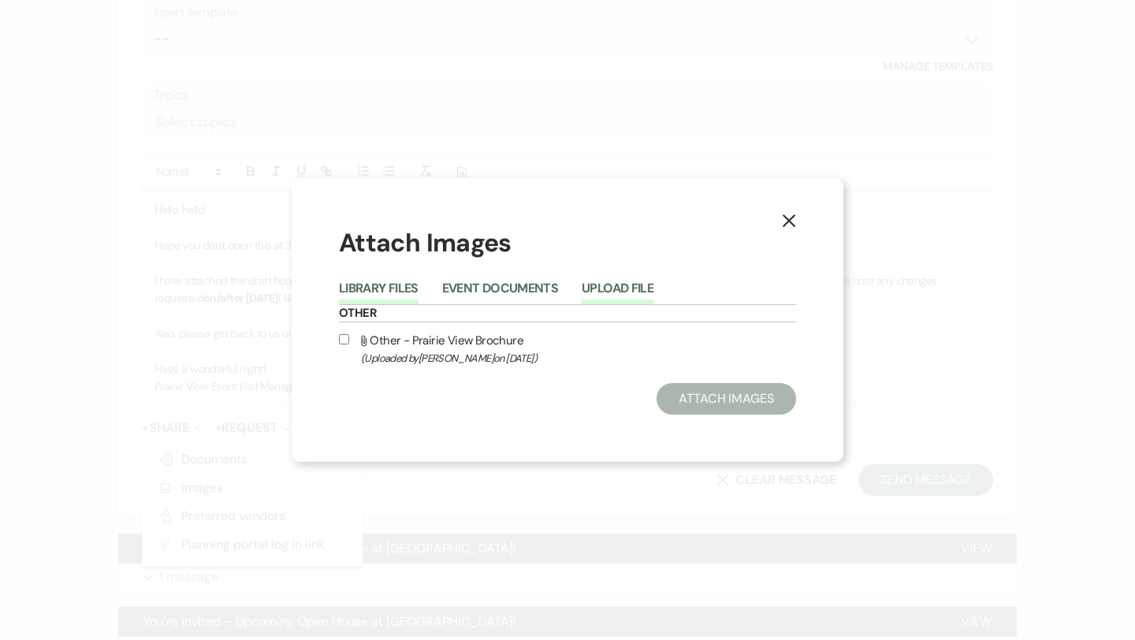
click at [608, 285] on button "Upload File" at bounding box center [618, 293] width 72 height 22
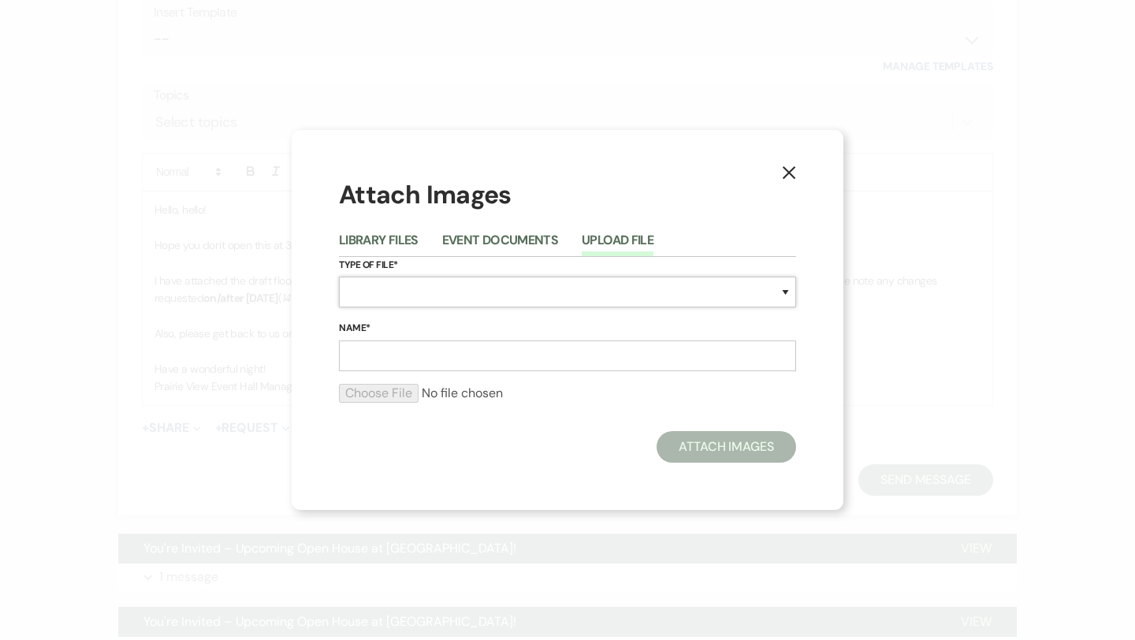
click at [494, 281] on select "Special Event Insurance Vendor Certificate of Insurance Contracts / Rental Agre…" at bounding box center [567, 292] width 457 height 31
select select "24"
click at [339, 277] on select "Special Event Insurance Vendor Certificate of Insurance Contracts / Rental Agre…" at bounding box center [567, 292] width 457 height 31
click at [449, 360] on input "Name*" at bounding box center [567, 355] width 457 height 31
type input "Floor Layout Draft"
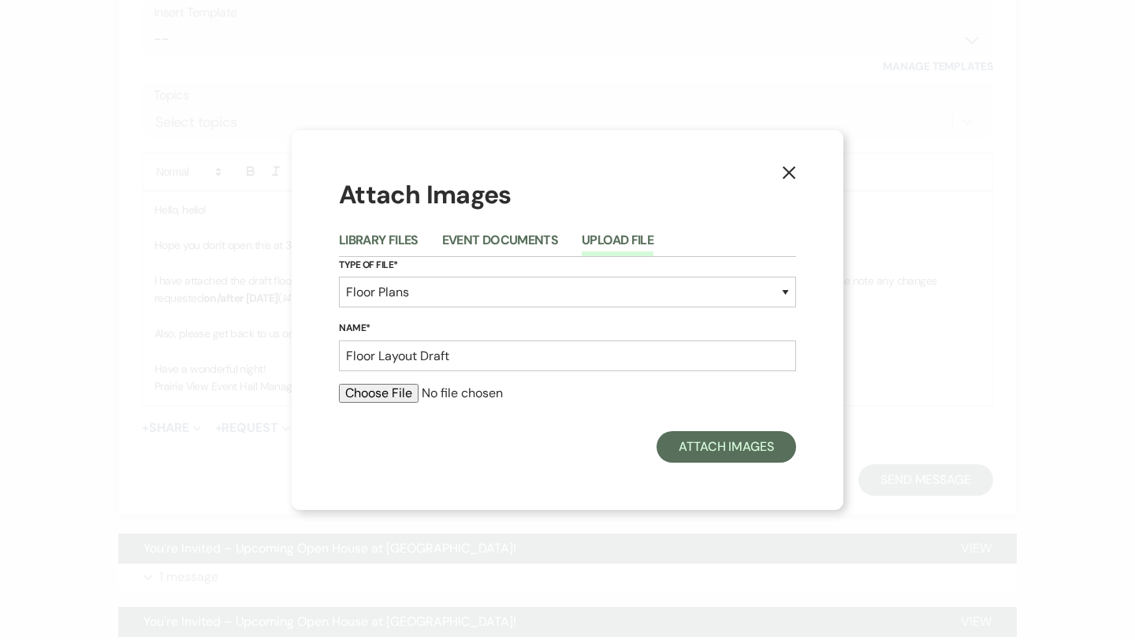
click at [393, 396] on input "file" at bounding box center [567, 393] width 457 height 19
type input "C:\fakepath\Screenshot [DATE] 11.31.25 PM.png"
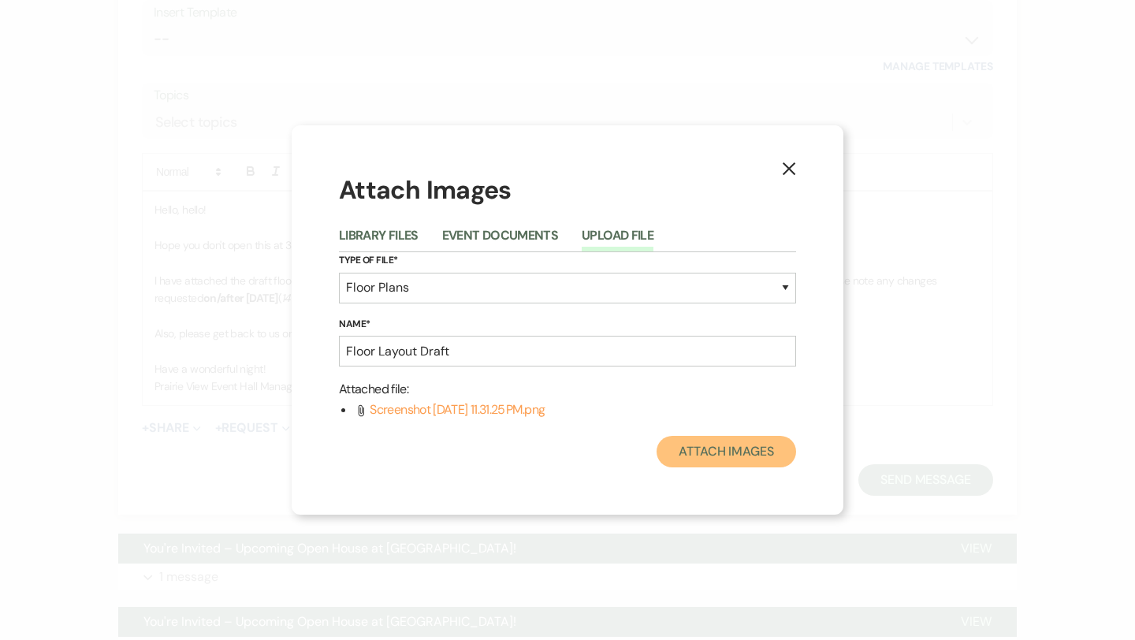
click at [680, 446] on button "Attach Images" at bounding box center [726, 452] width 139 height 32
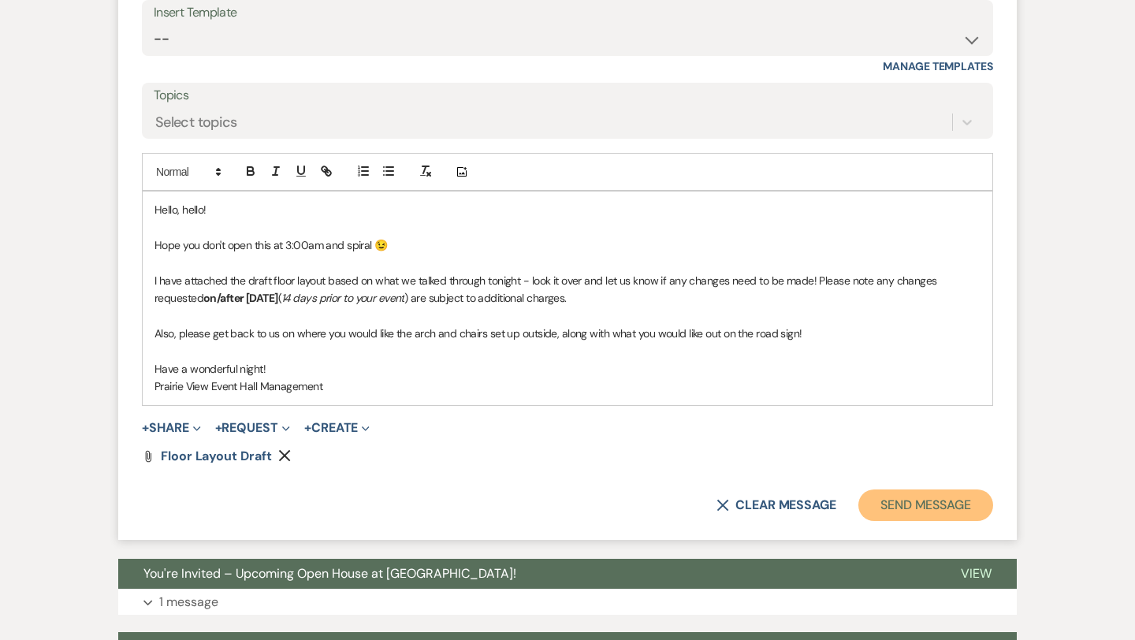
click at [906, 521] on button "Send Message" at bounding box center [925, 505] width 135 height 32
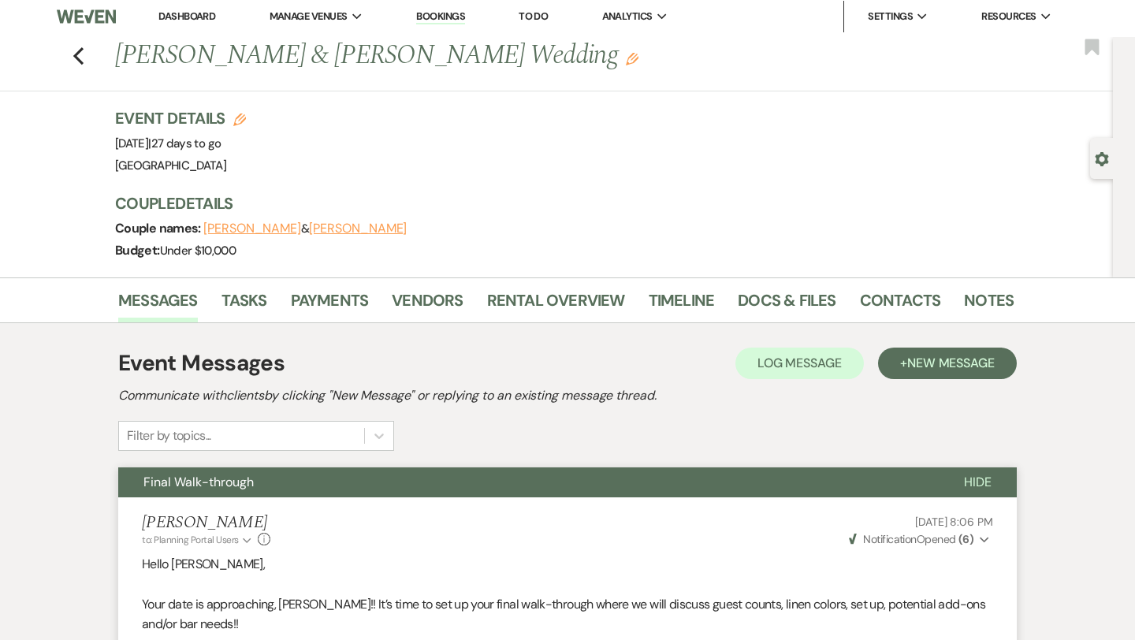
scroll to position [0, 0]
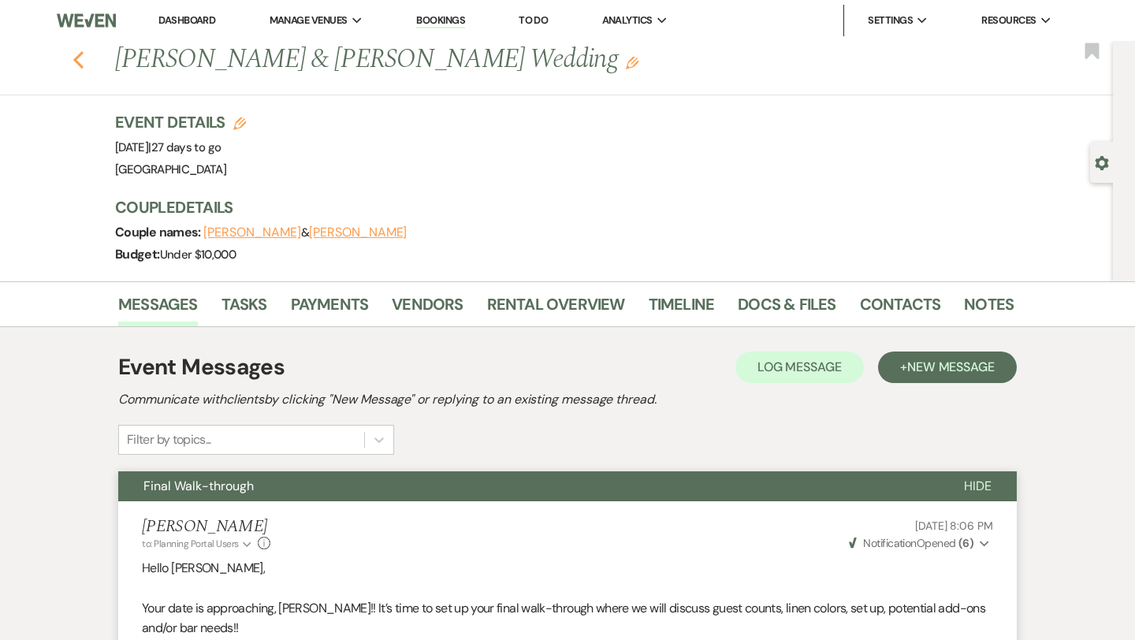
click at [80, 59] on icon "Previous" at bounding box center [79, 59] width 12 height 19
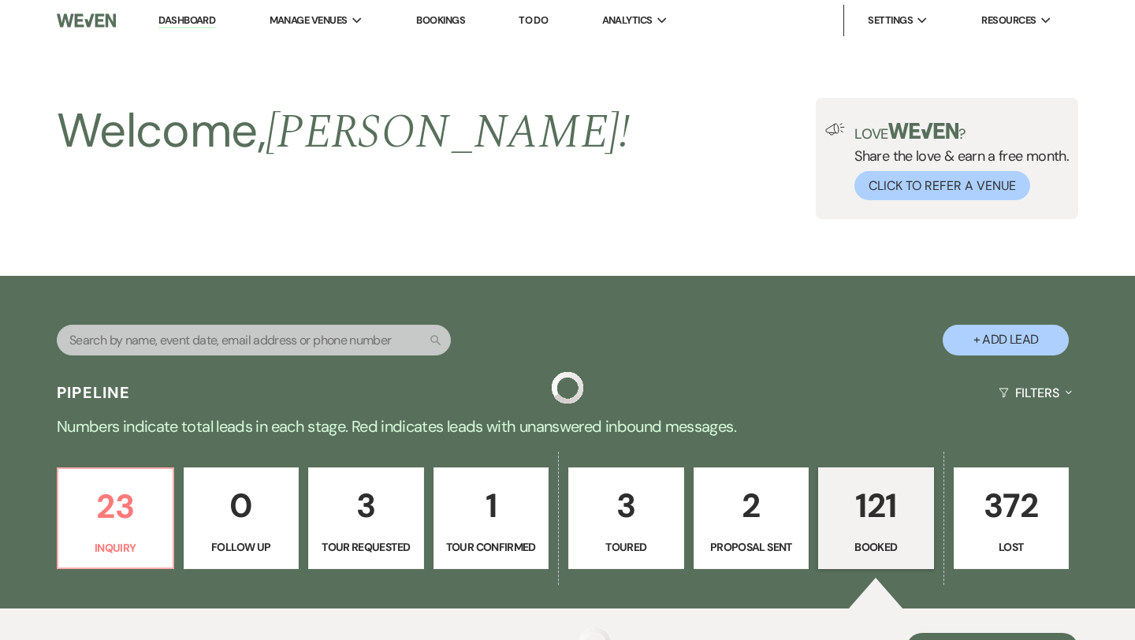
scroll to position [1005, 0]
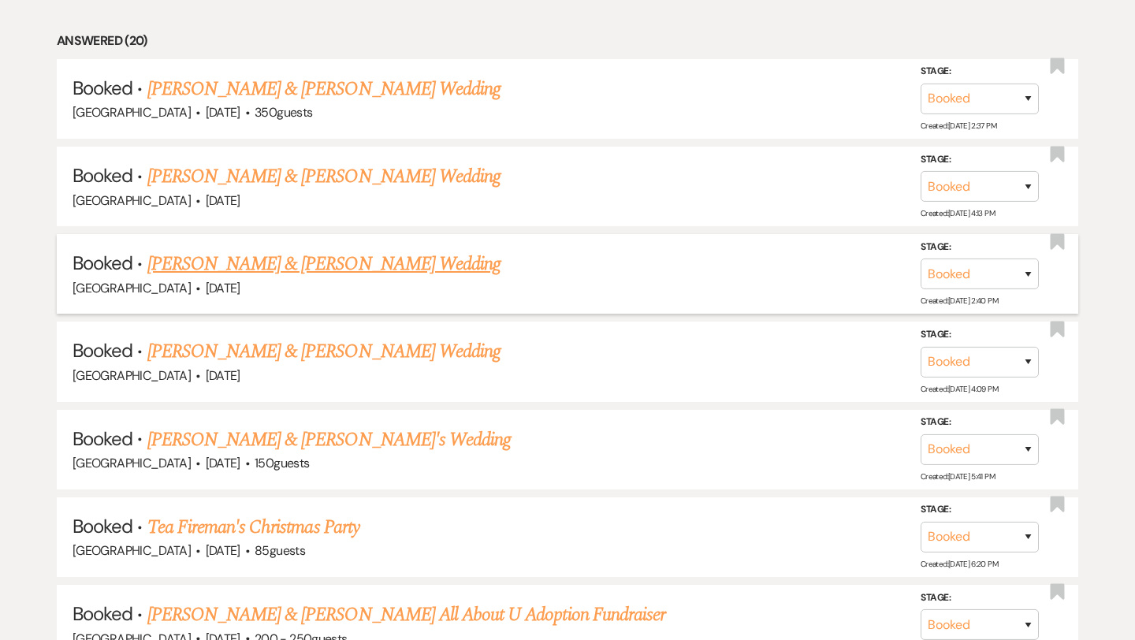
click at [374, 261] on link "[PERSON_NAME] & [PERSON_NAME] Wedding" at bounding box center [323, 264] width 353 height 28
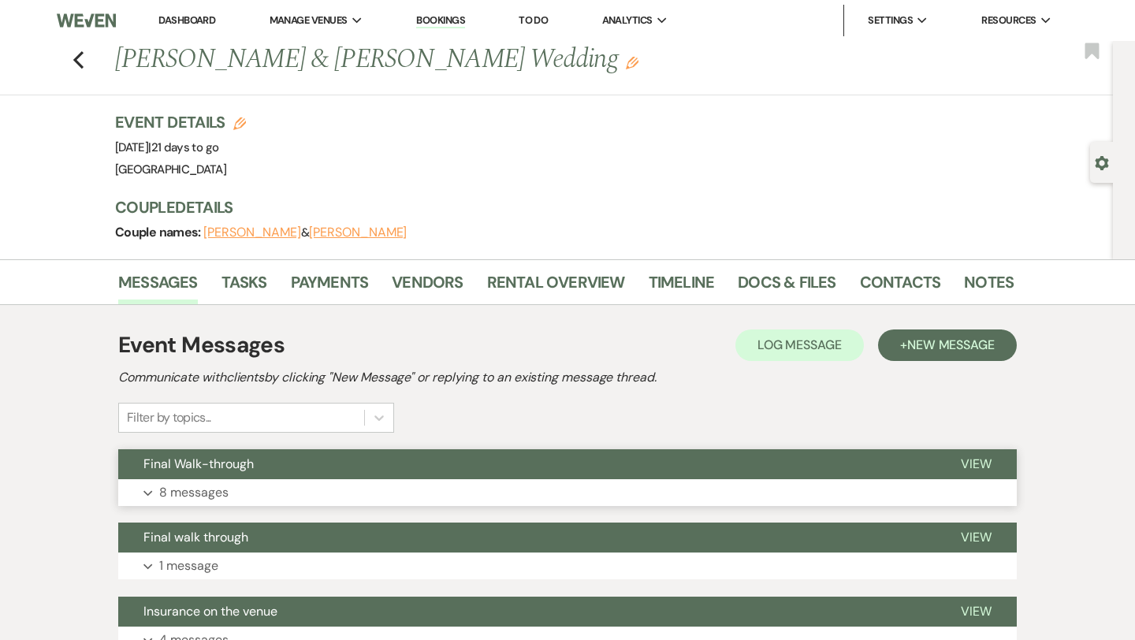
click at [296, 484] on button "Expand 8 messages" at bounding box center [567, 492] width 898 height 27
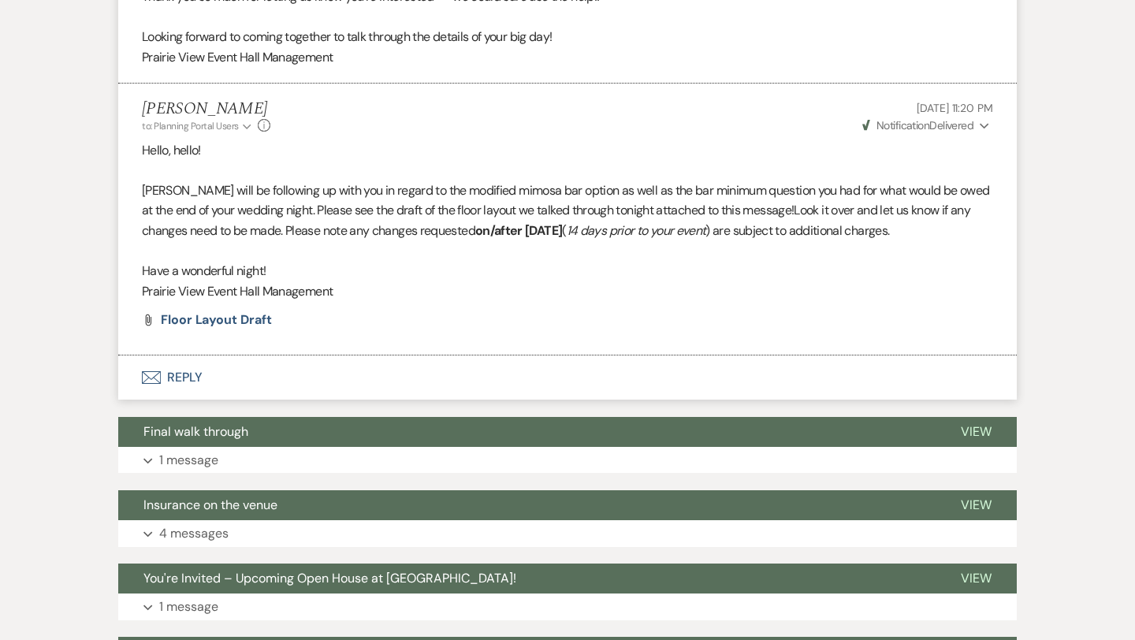
scroll to position [1726, 0]
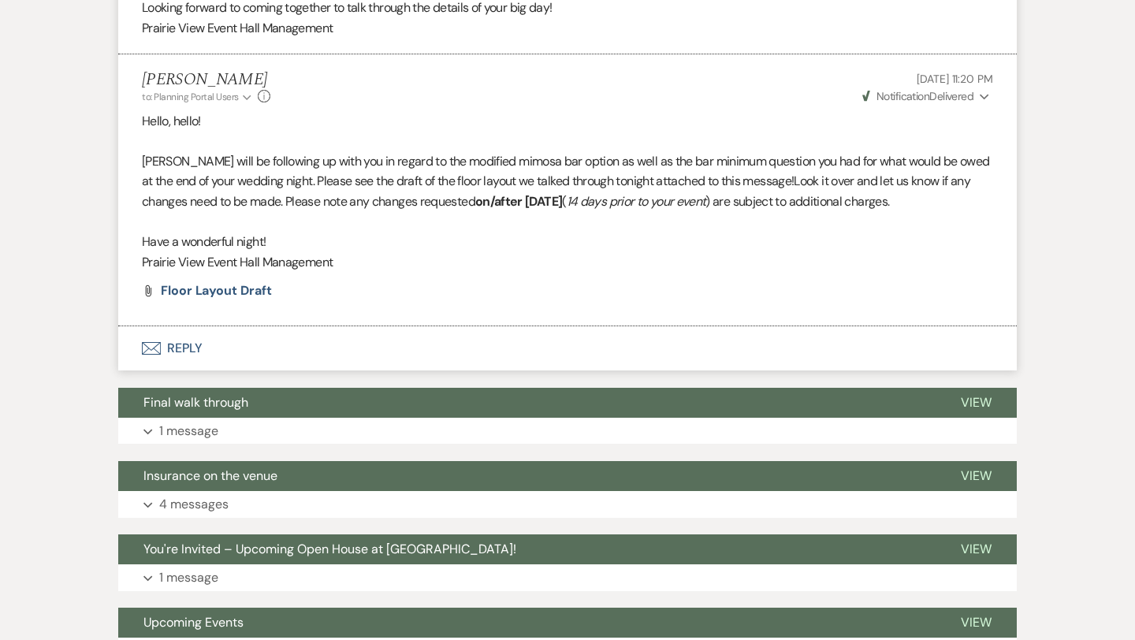
click at [267, 363] on button "Envelope Reply" at bounding box center [567, 348] width 898 height 44
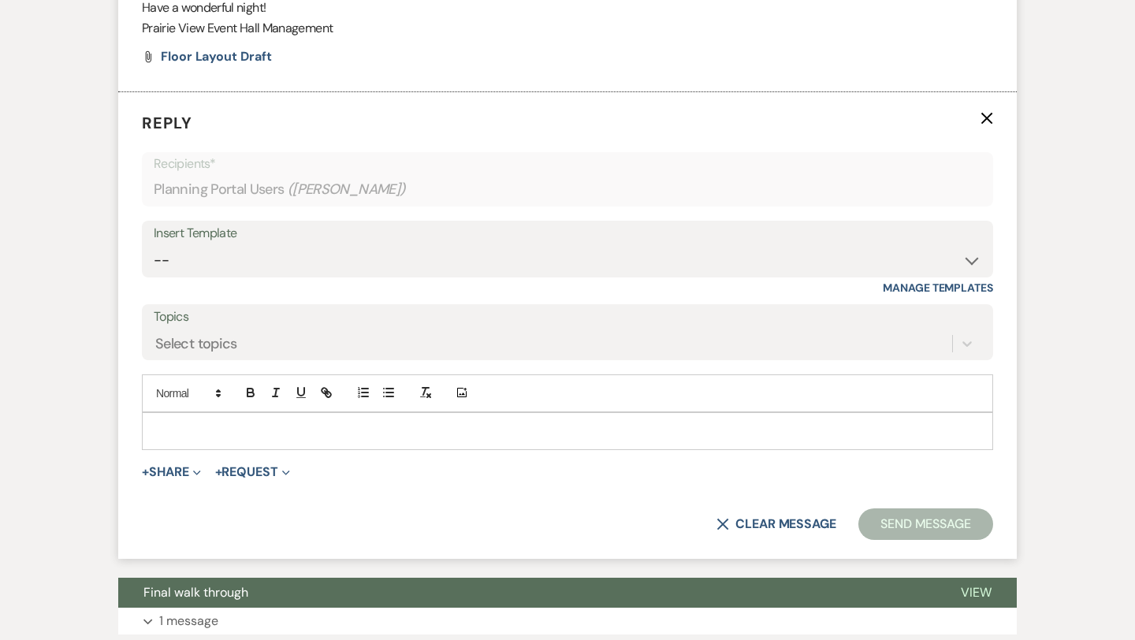
scroll to position [1986, 0]
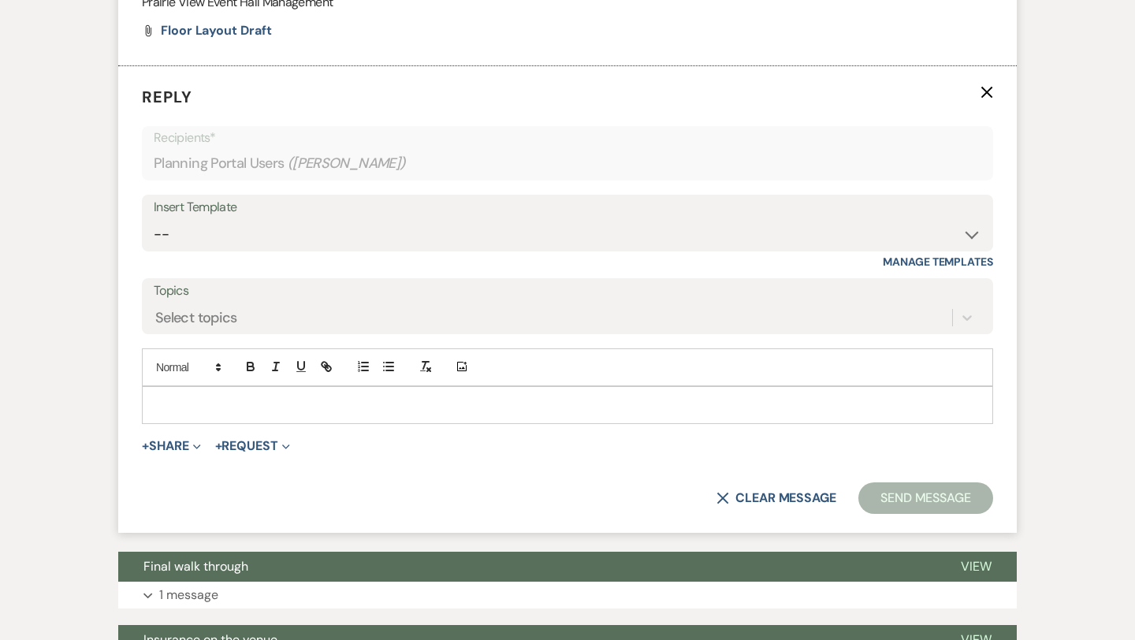
click at [256, 414] on p at bounding box center [567, 404] width 826 height 17
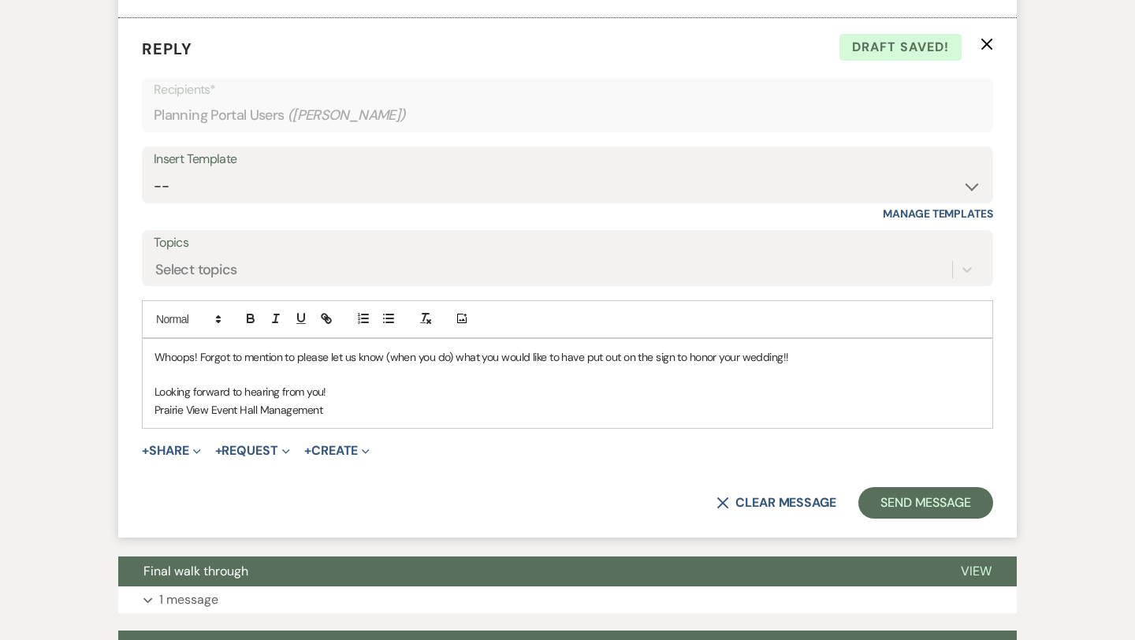
scroll to position [2040, 0]
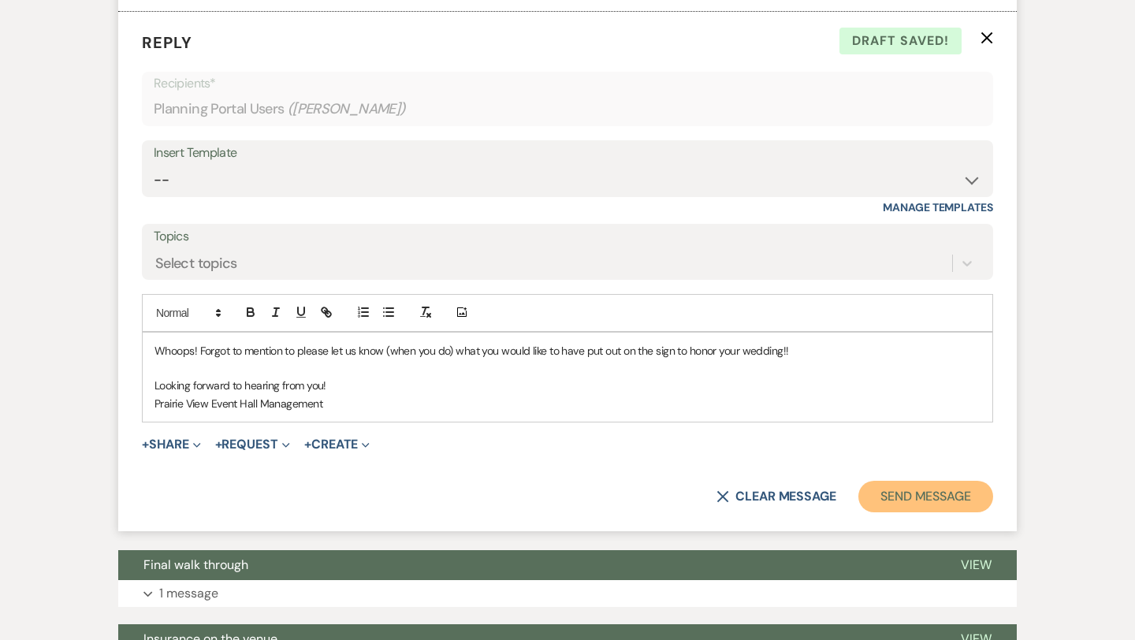
click at [917, 512] on button "Send Message" at bounding box center [925, 497] width 135 height 32
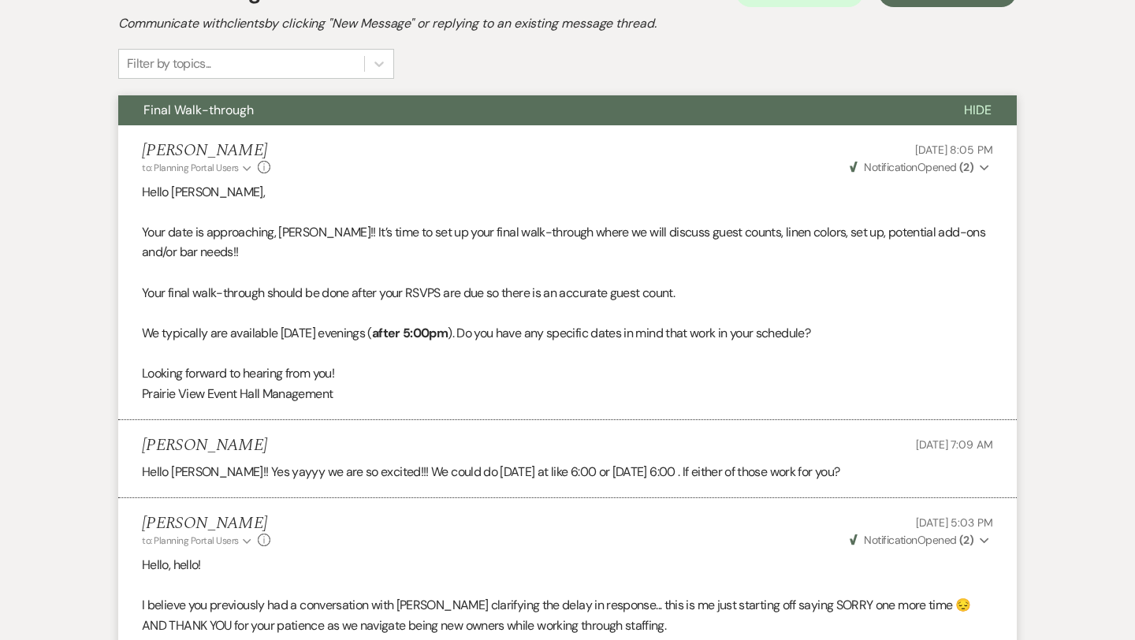
scroll to position [0, 0]
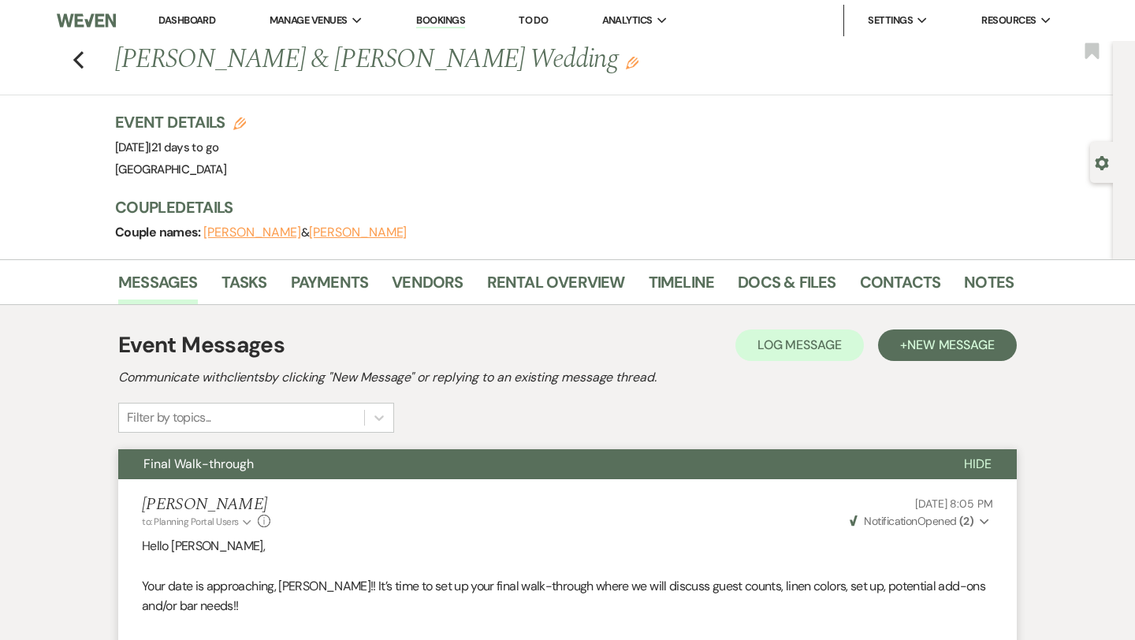
click at [181, 17] on link "Dashboard" at bounding box center [186, 19] width 57 height 13
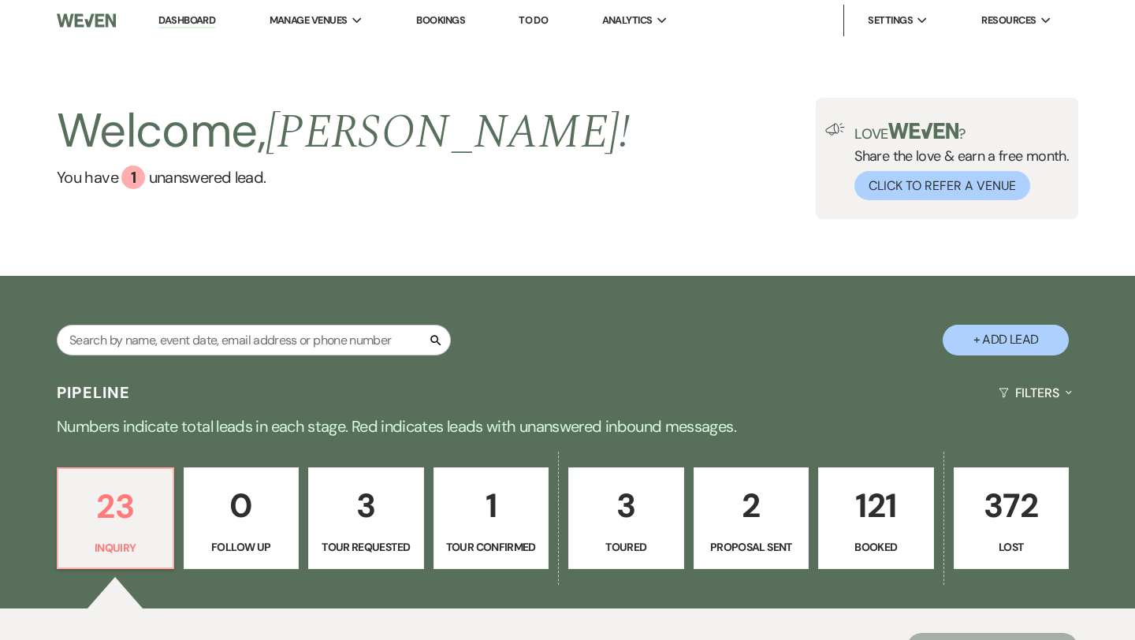
click at [869, 481] on p "121" at bounding box center [875, 505] width 95 height 53
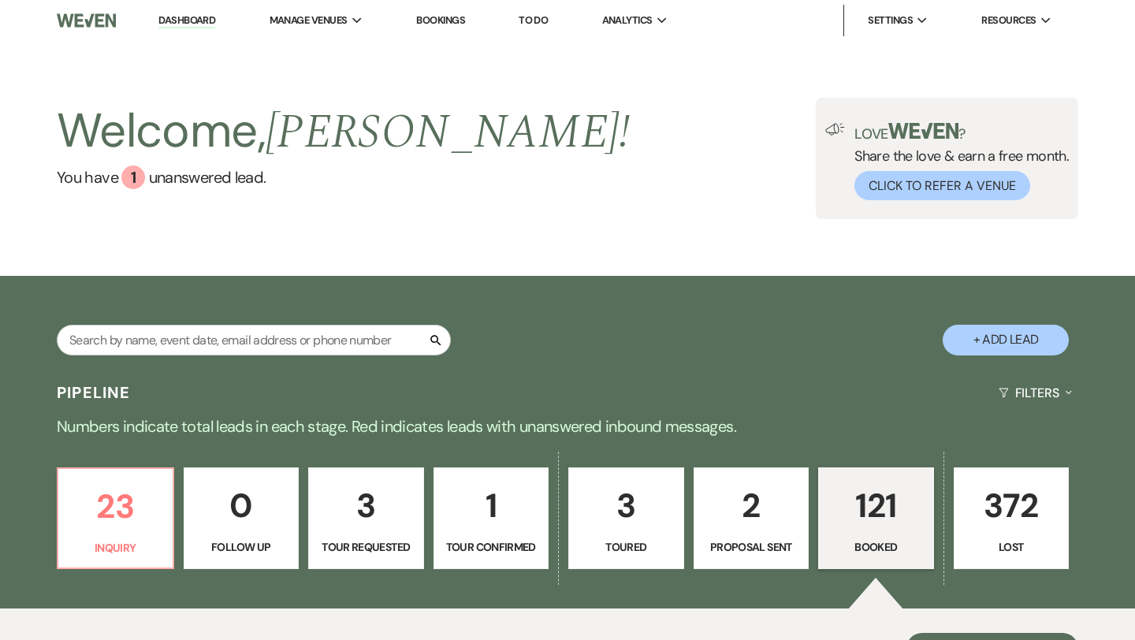
click at [366, 508] on p "3" at bounding box center [365, 505] width 95 height 53
select select "2"
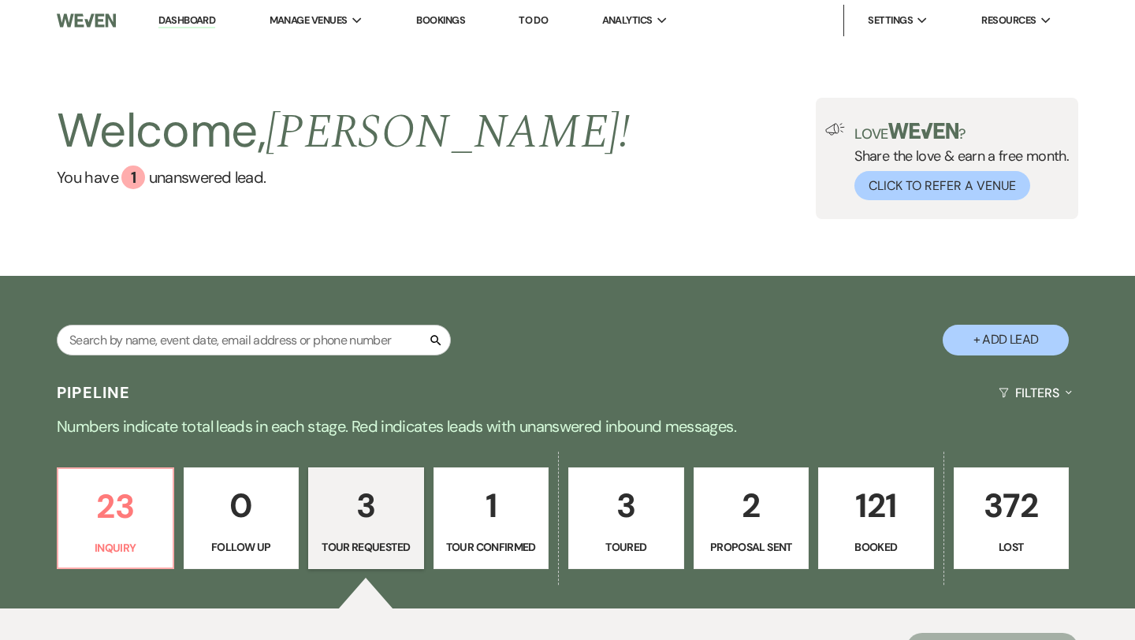
click at [466, 504] on p "1" at bounding box center [491, 505] width 95 height 53
select select "4"
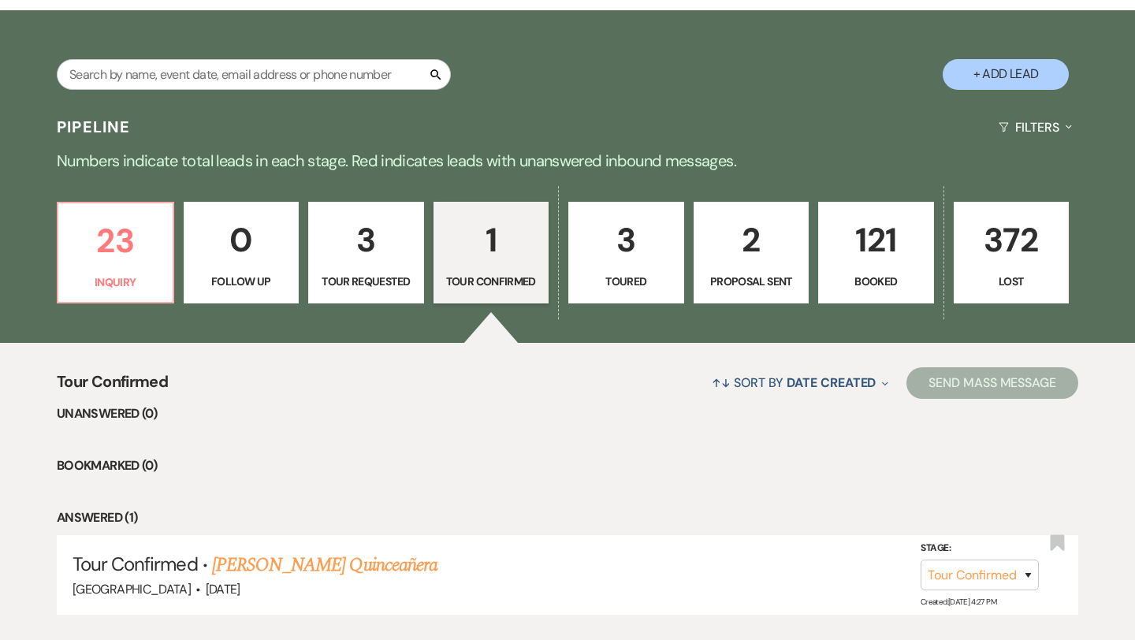
scroll to position [368, 0]
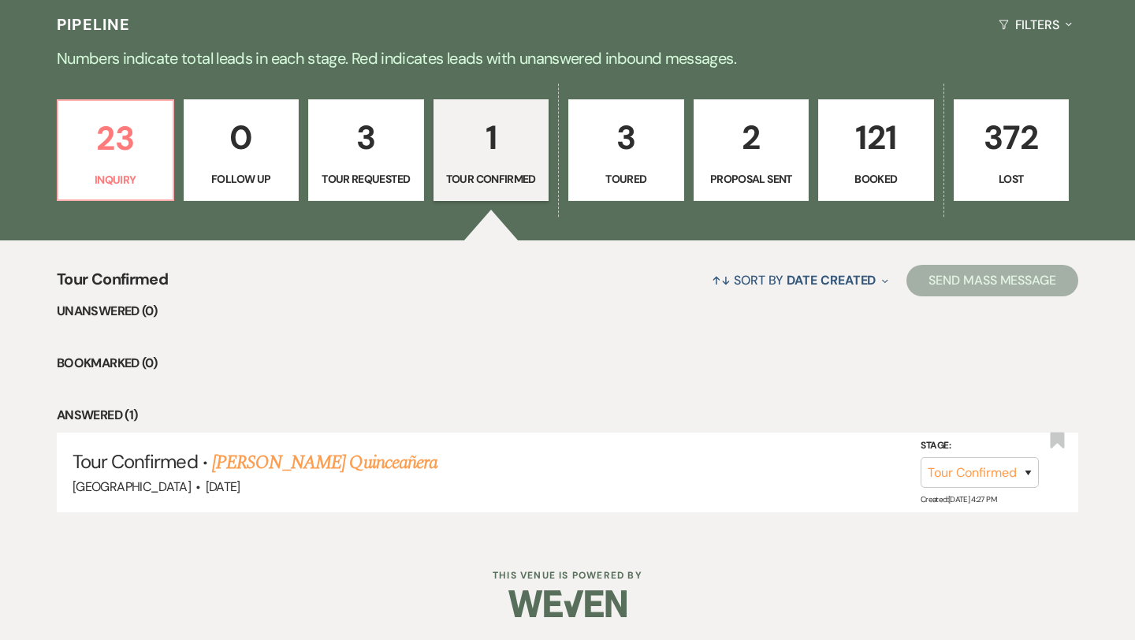
click at [653, 146] on p "3" at bounding box center [625, 137] width 95 height 53
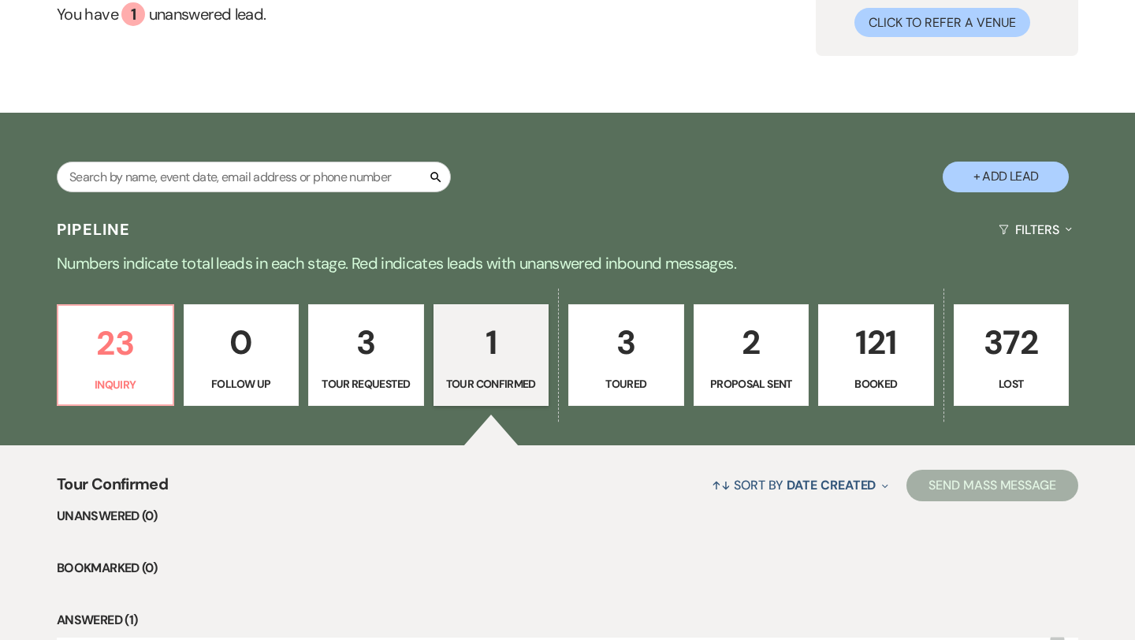
select select "5"
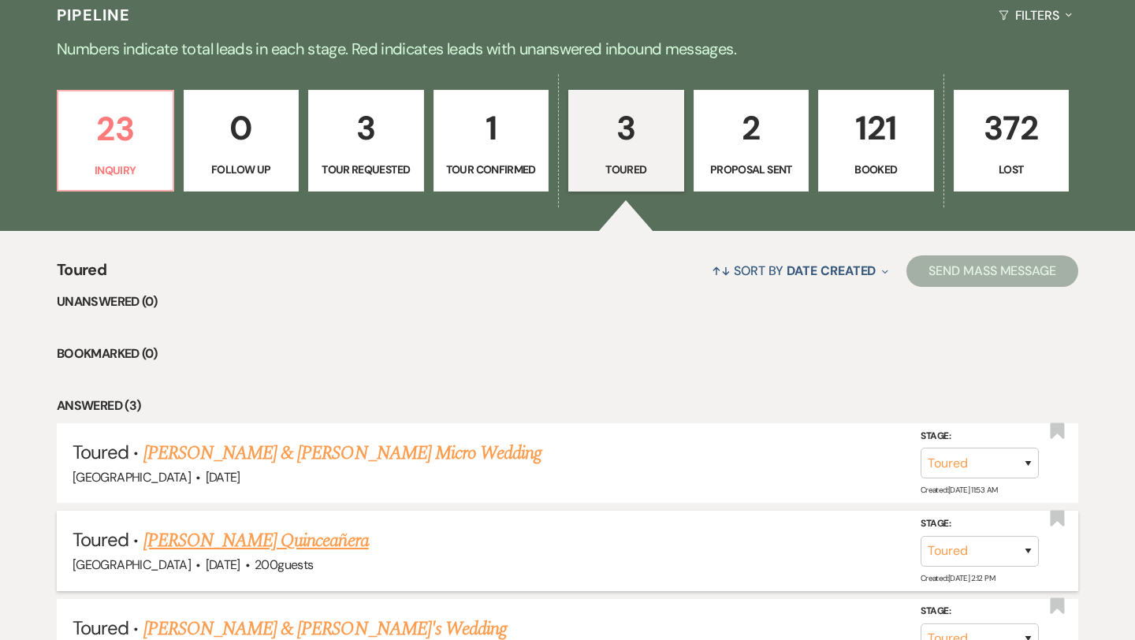
scroll to position [375, 0]
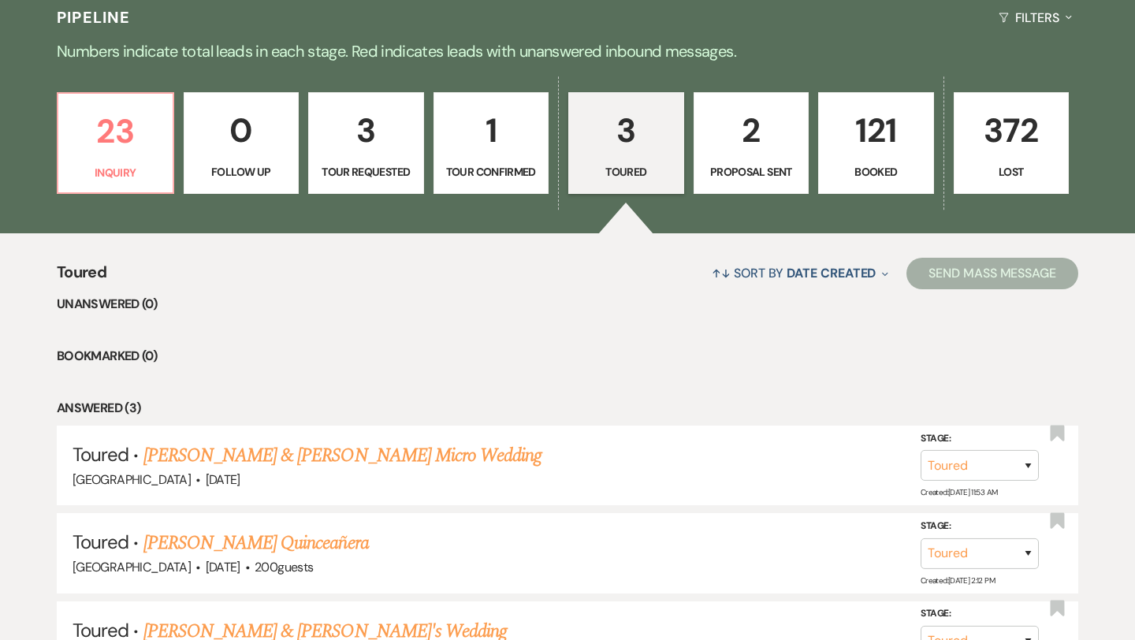
click at [503, 142] on p "1" at bounding box center [491, 130] width 95 height 53
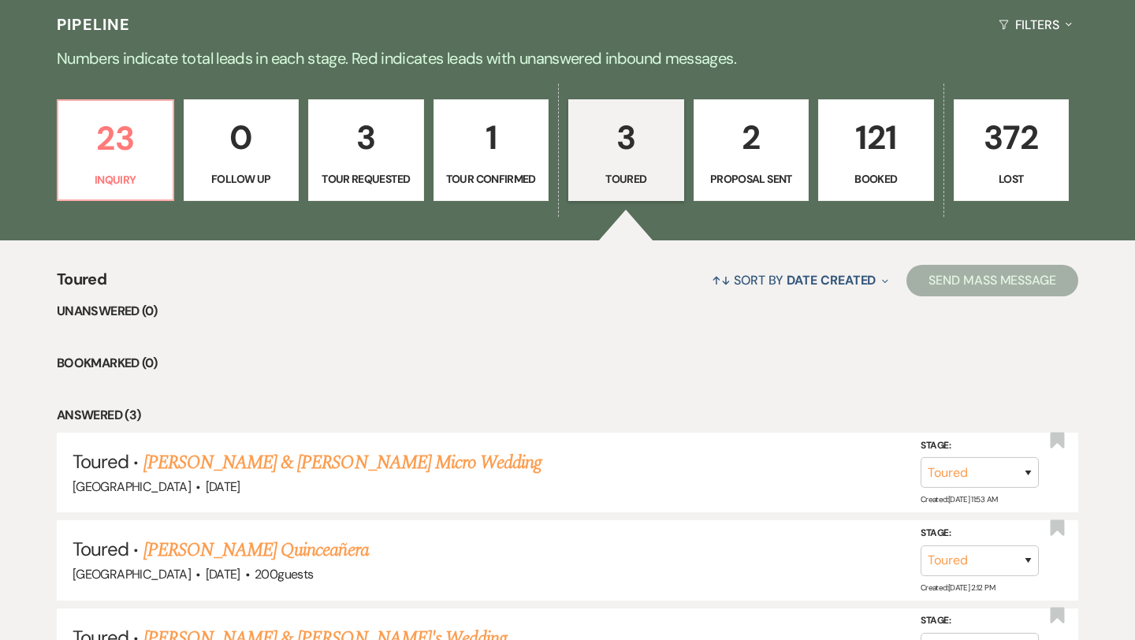
select select "4"
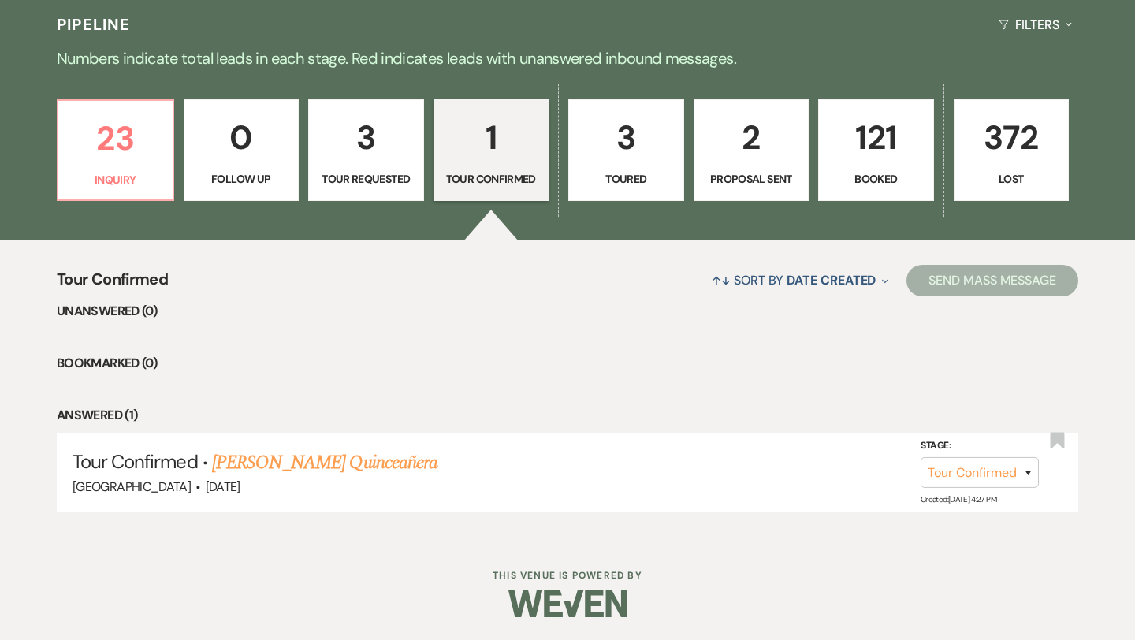
click at [381, 175] on p "Tour Requested" at bounding box center [365, 178] width 95 height 17
select select "2"
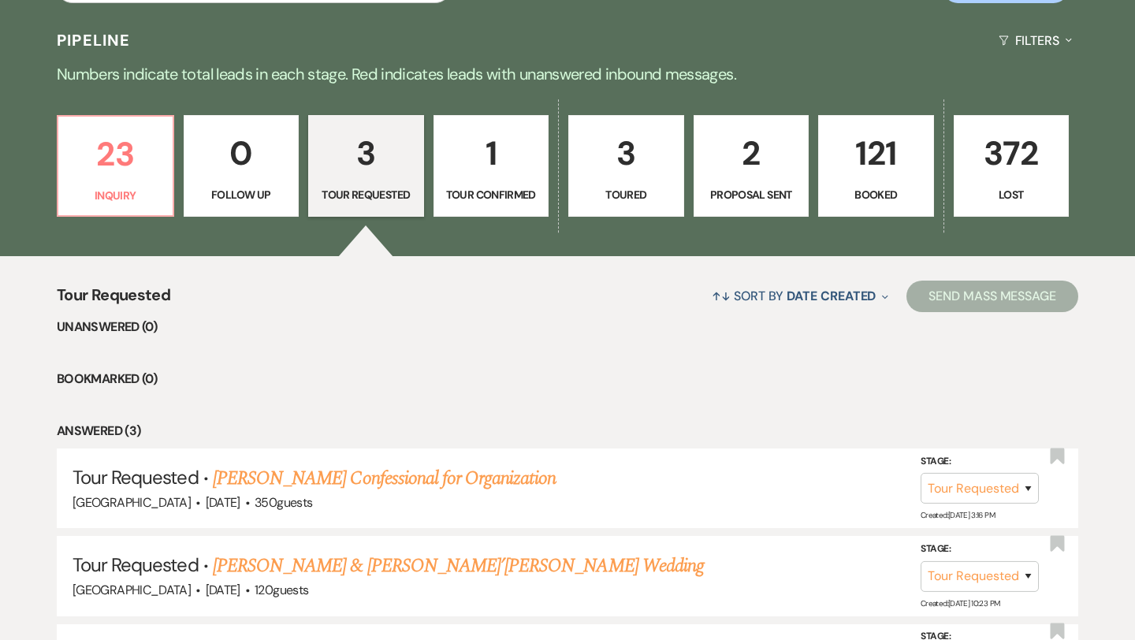
click at [746, 196] on p "Proposal Sent" at bounding box center [751, 194] width 95 height 17
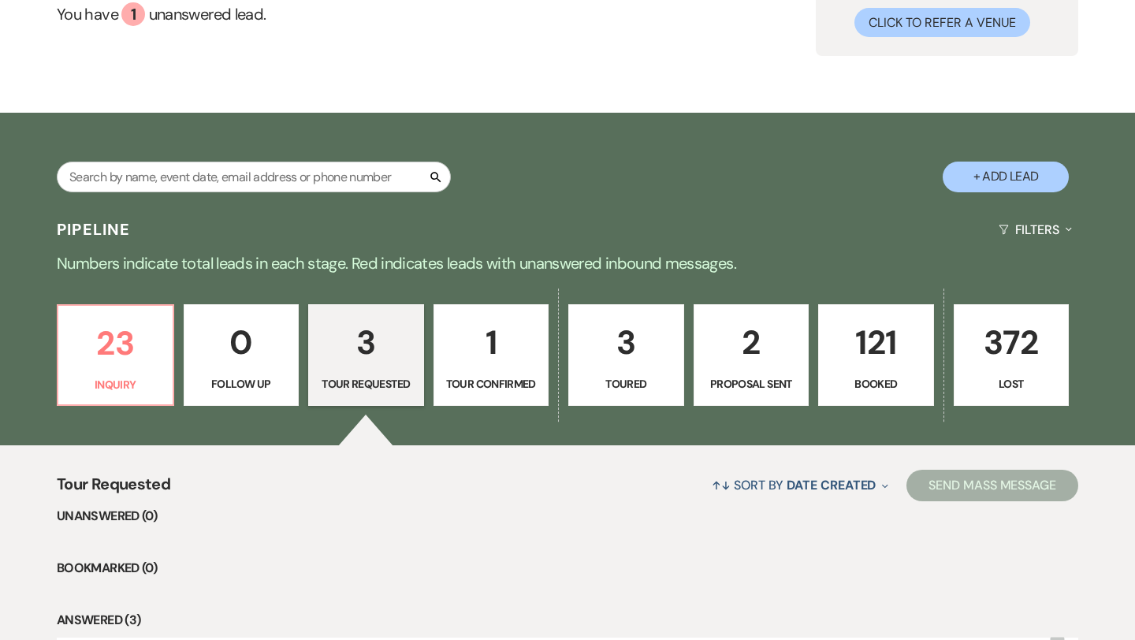
select select "6"
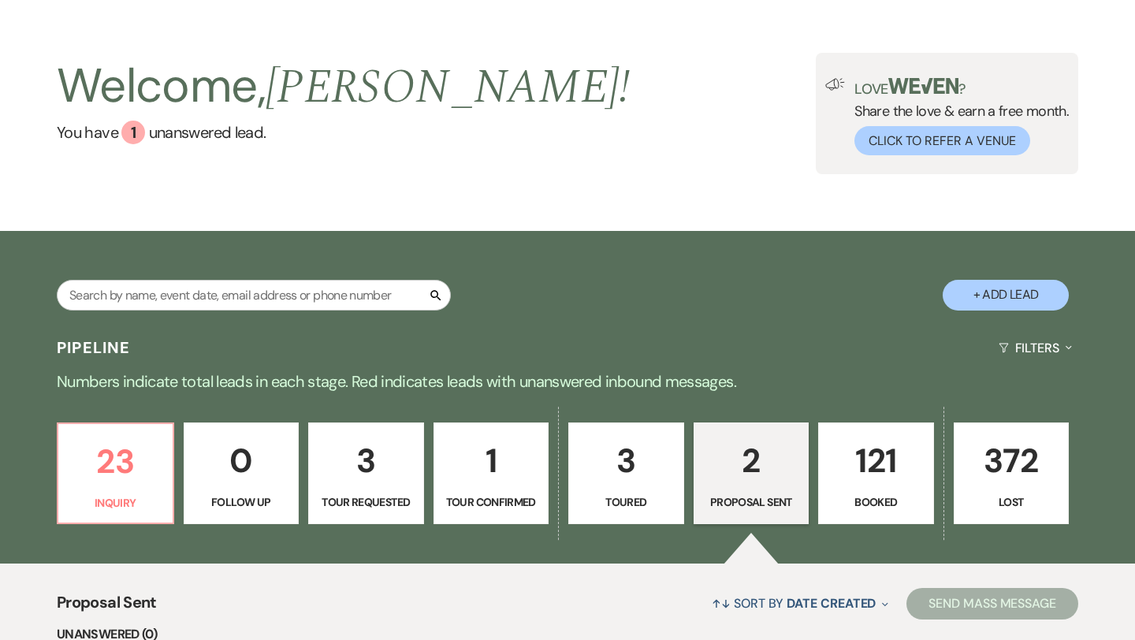
scroll to position [12, 0]
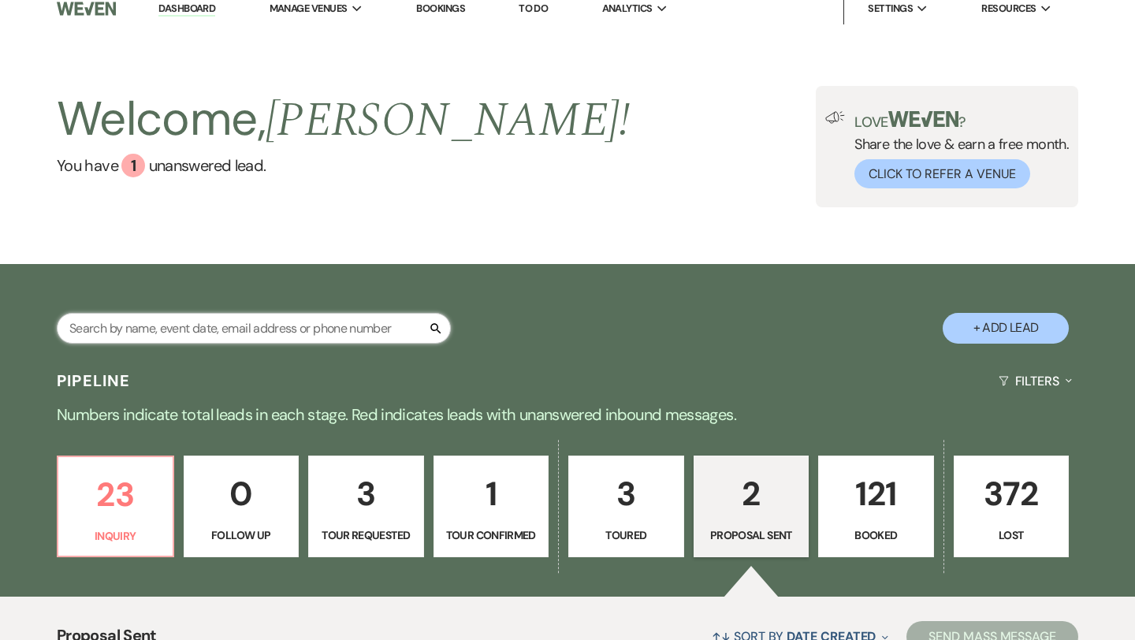
click at [311, 317] on input "text" at bounding box center [254, 328] width 394 height 31
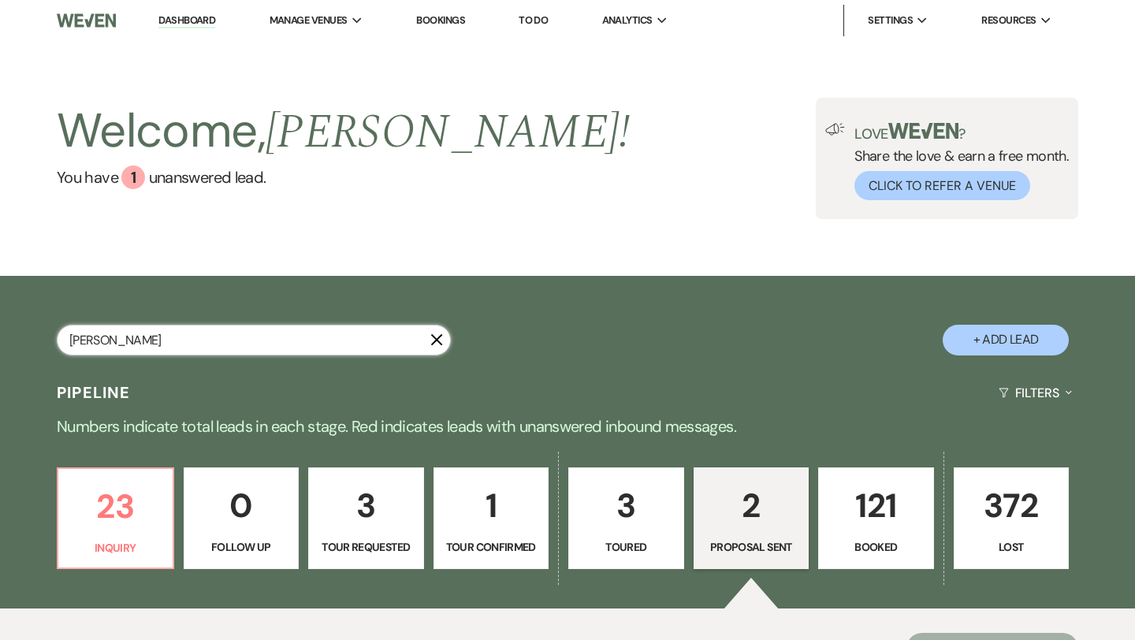
type input "jayd"
select select "8"
select select "6"
select select "8"
select select "6"
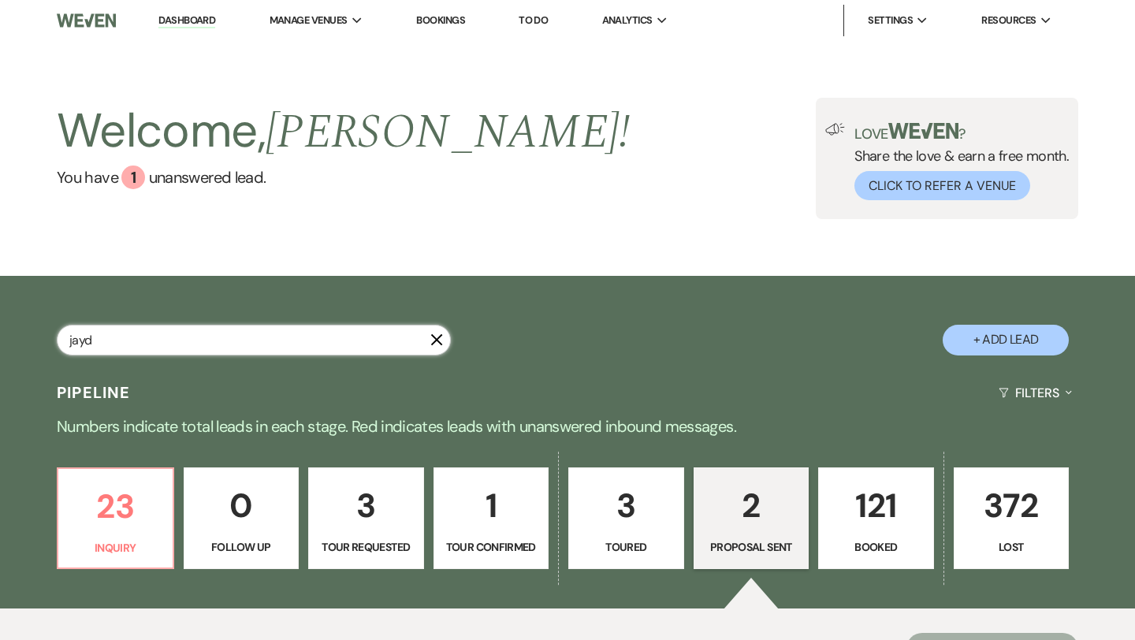
select select "8"
select select "5"
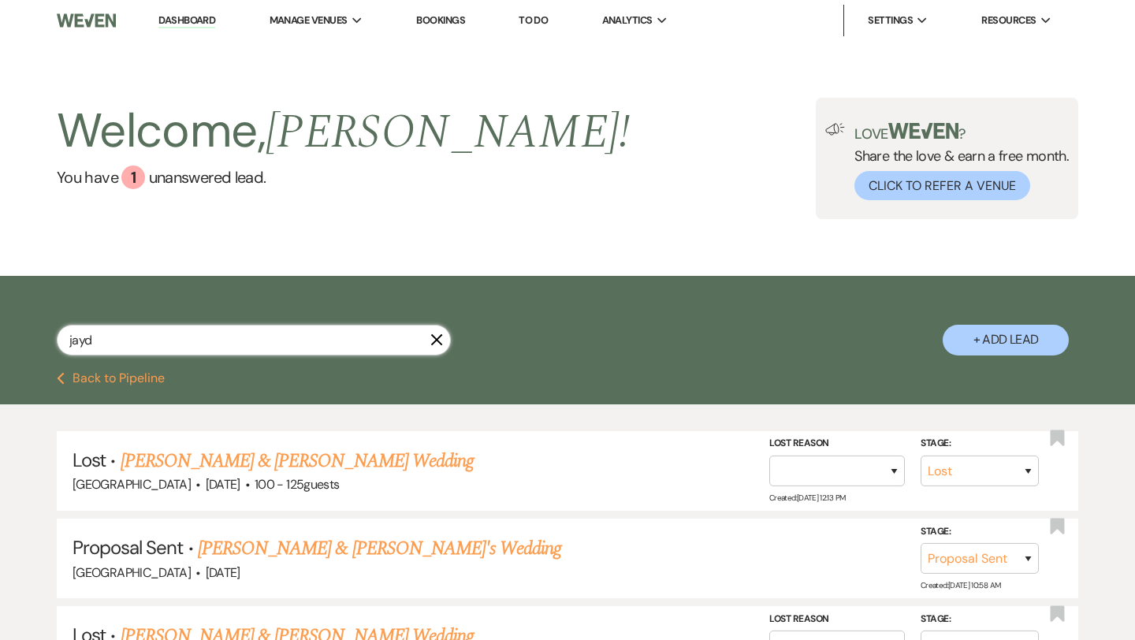
type input "jayde"
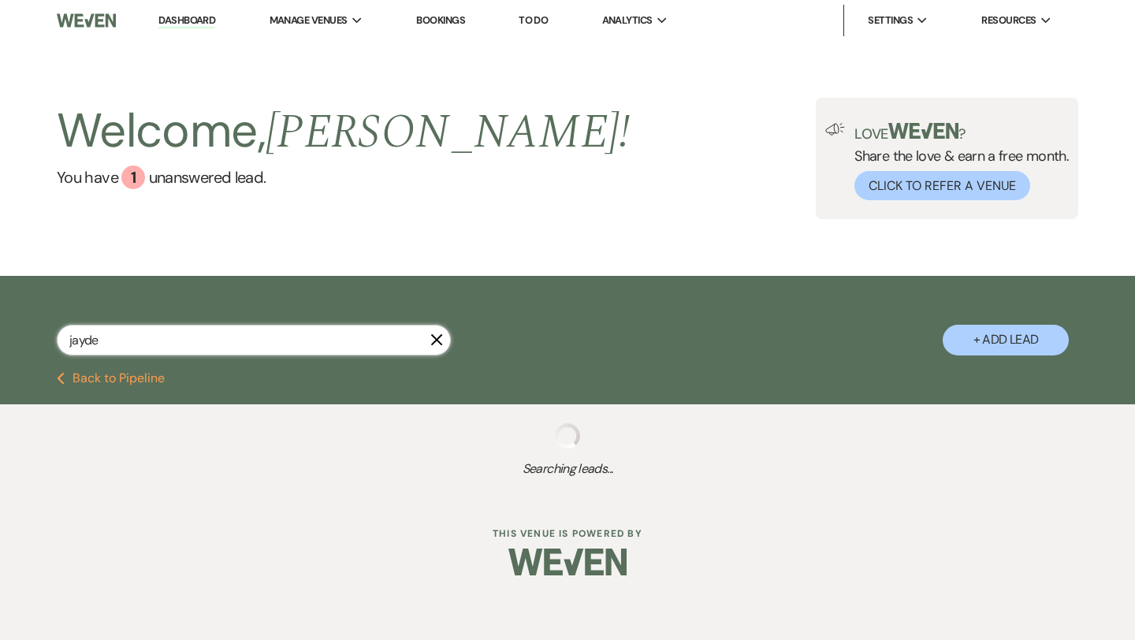
select select "8"
select select "6"
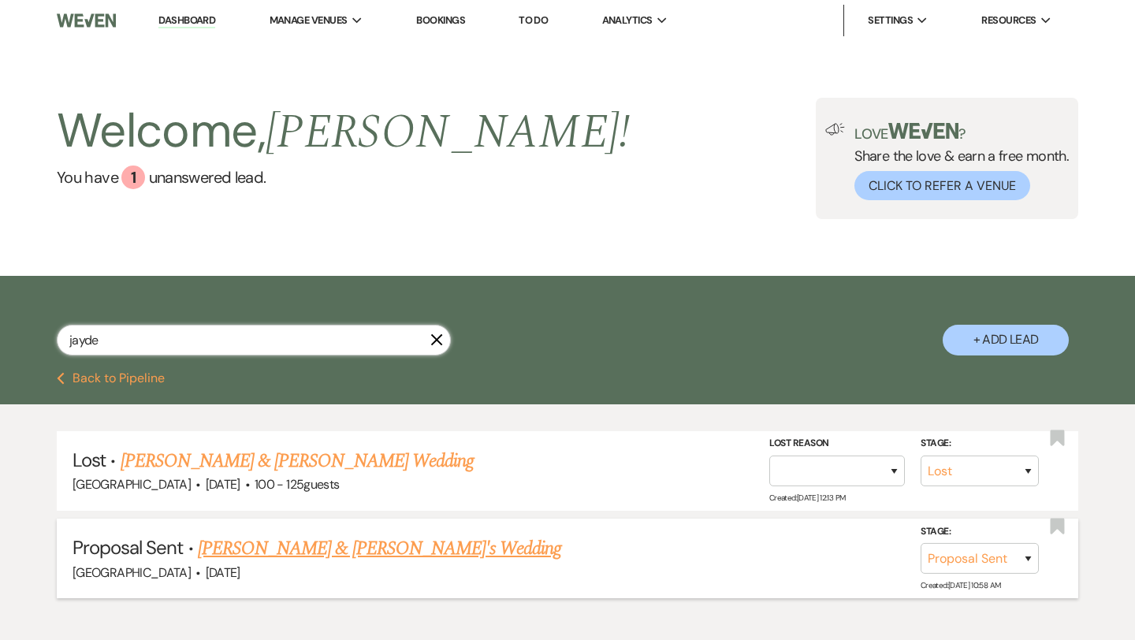
type input "jayde"
click at [378, 560] on link "[PERSON_NAME] & [PERSON_NAME]'s Wedding" at bounding box center [380, 548] width 364 height 28
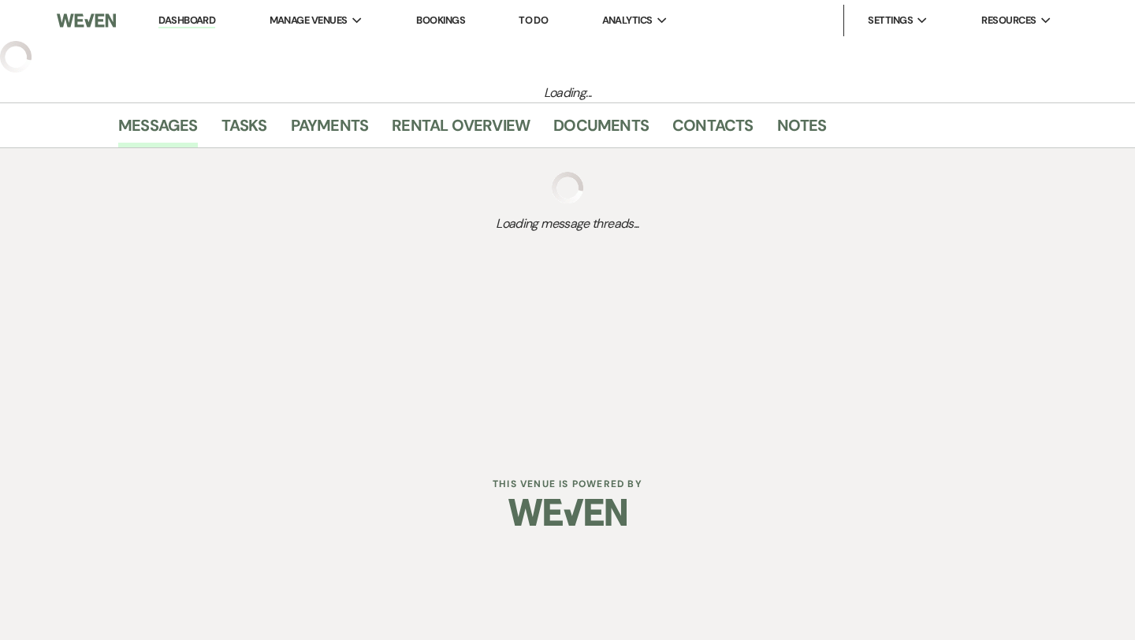
select select "6"
select select "5"
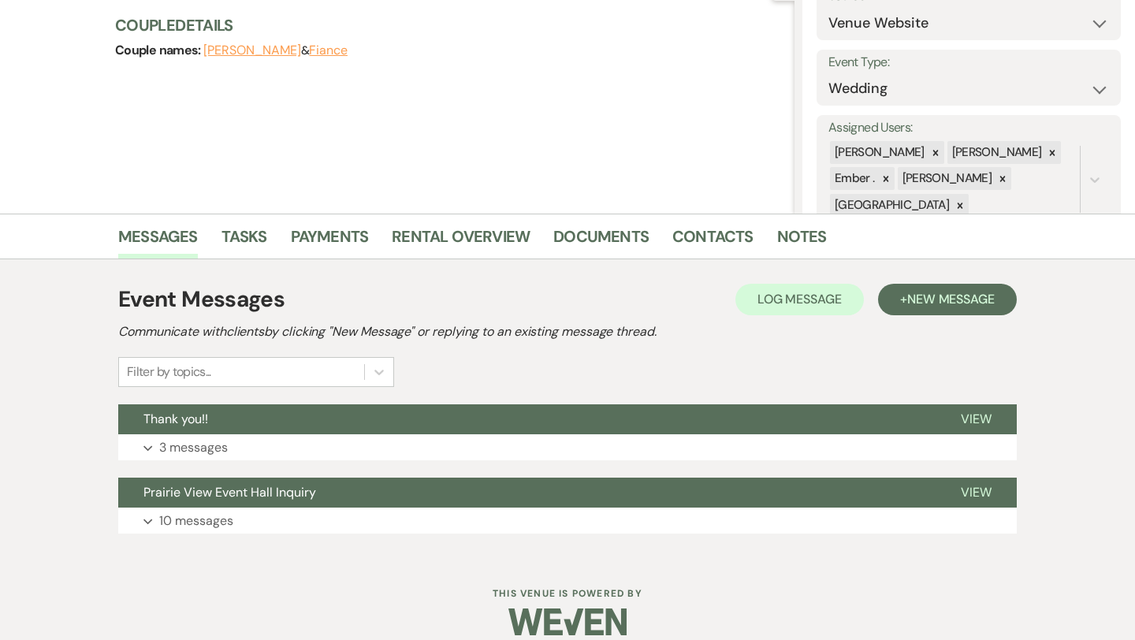
scroll to position [201, 0]
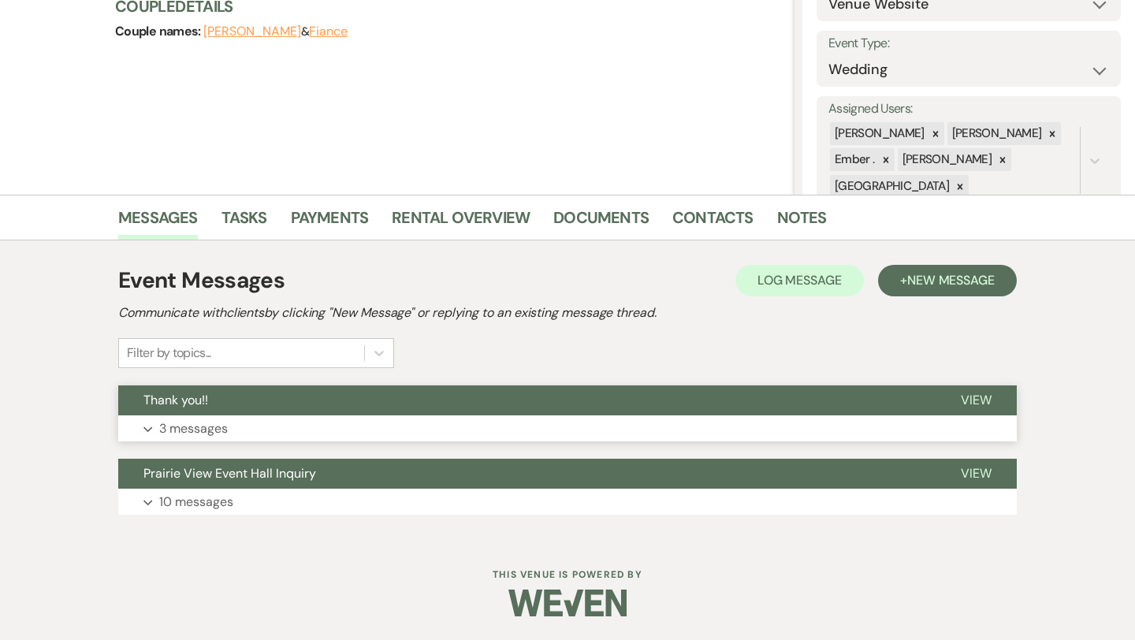
click at [395, 430] on button "Expand 3 messages" at bounding box center [567, 428] width 898 height 27
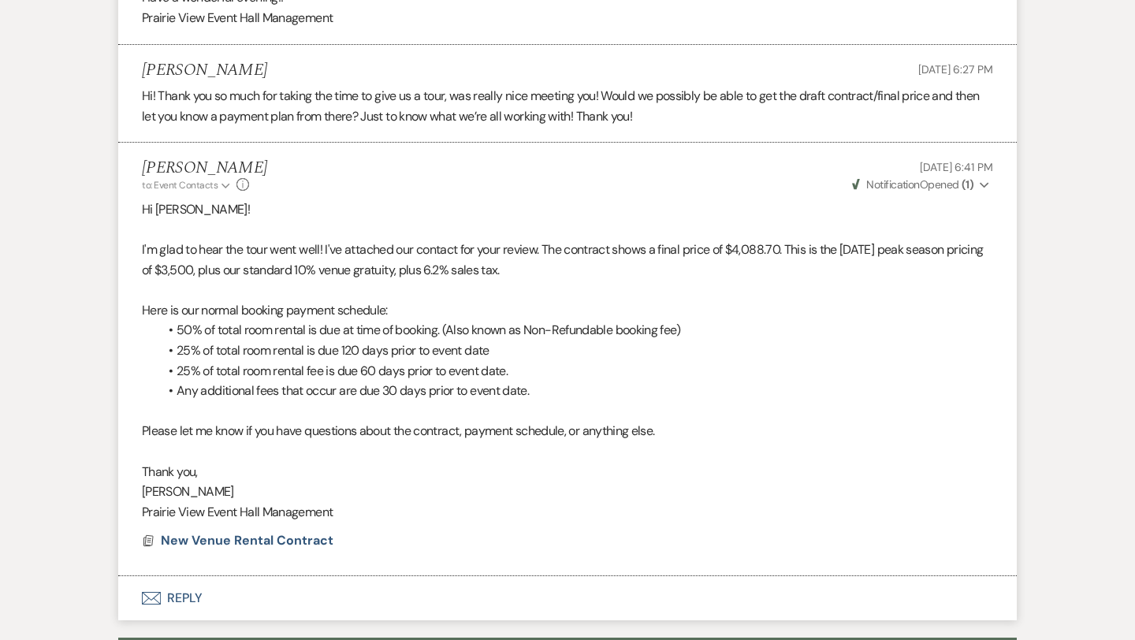
scroll to position [840, 0]
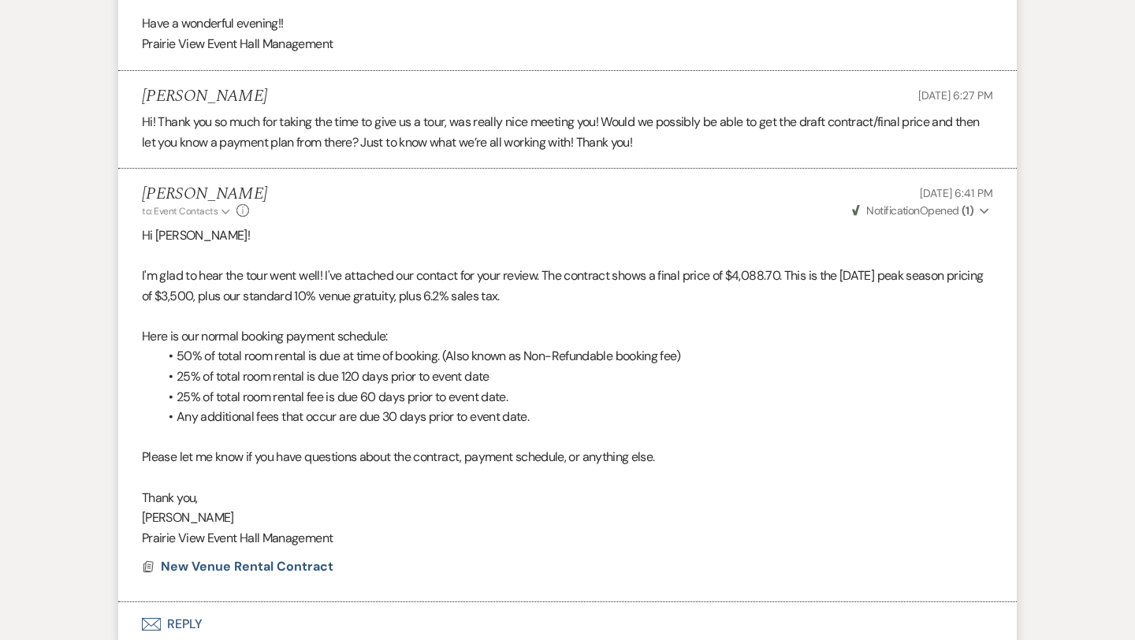
click at [943, 210] on span "Weven Check Notification Opened ( 1 )" at bounding box center [912, 210] width 121 height 14
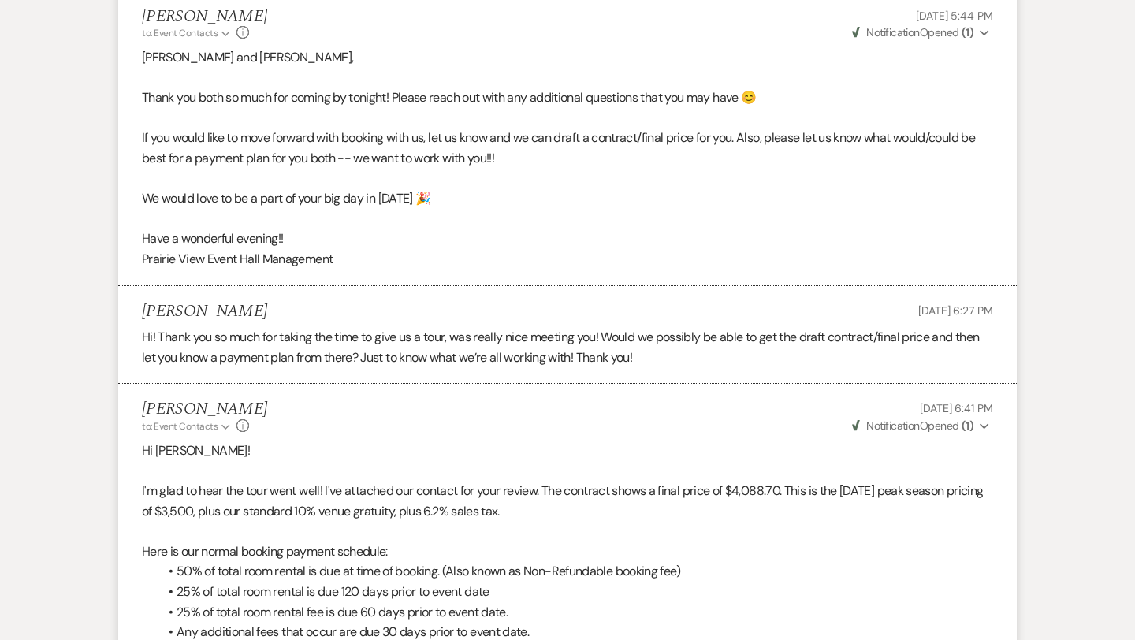
scroll to position [616, 0]
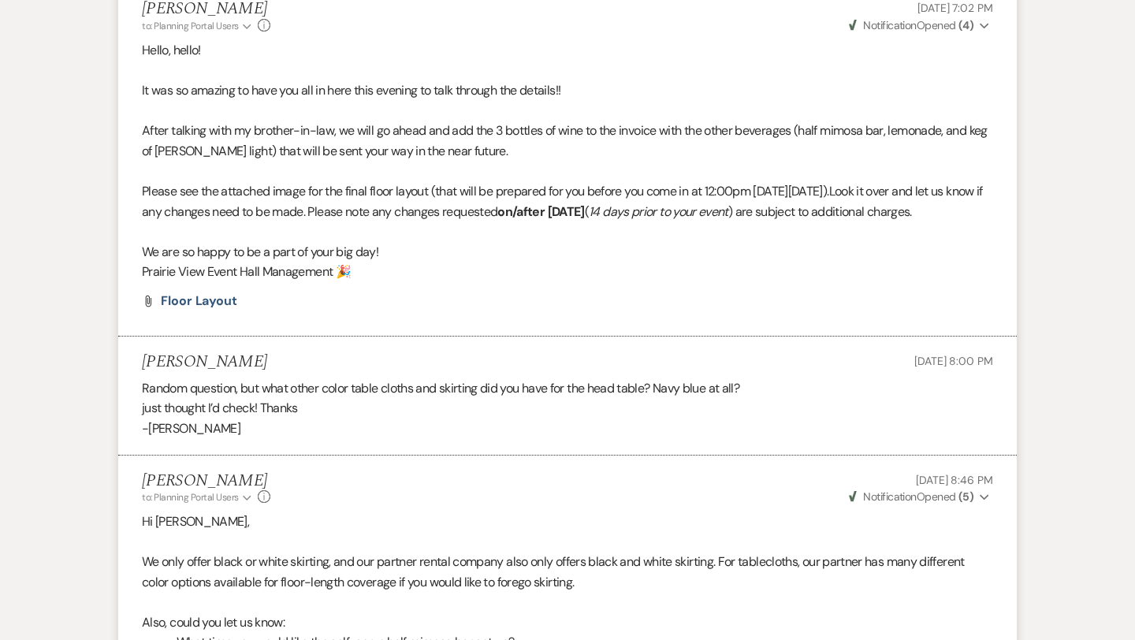
click at [314, 221] on p "Please see the attached image for the final floor layout (that will be prepared…" at bounding box center [567, 201] width 851 height 40
drag, startPoint x: 267, startPoint y: 259, endPoint x: 918, endPoint y: 213, distance: 652.6
click at [918, 213] on p "Please see the attached image for the final floor layout (that will be prepared…" at bounding box center [567, 201] width 851 height 40
copy p "Look it over and let us know if any changes need to be made. Please note any ch…"
click at [311, 242] on p at bounding box center [567, 231] width 851 height 20
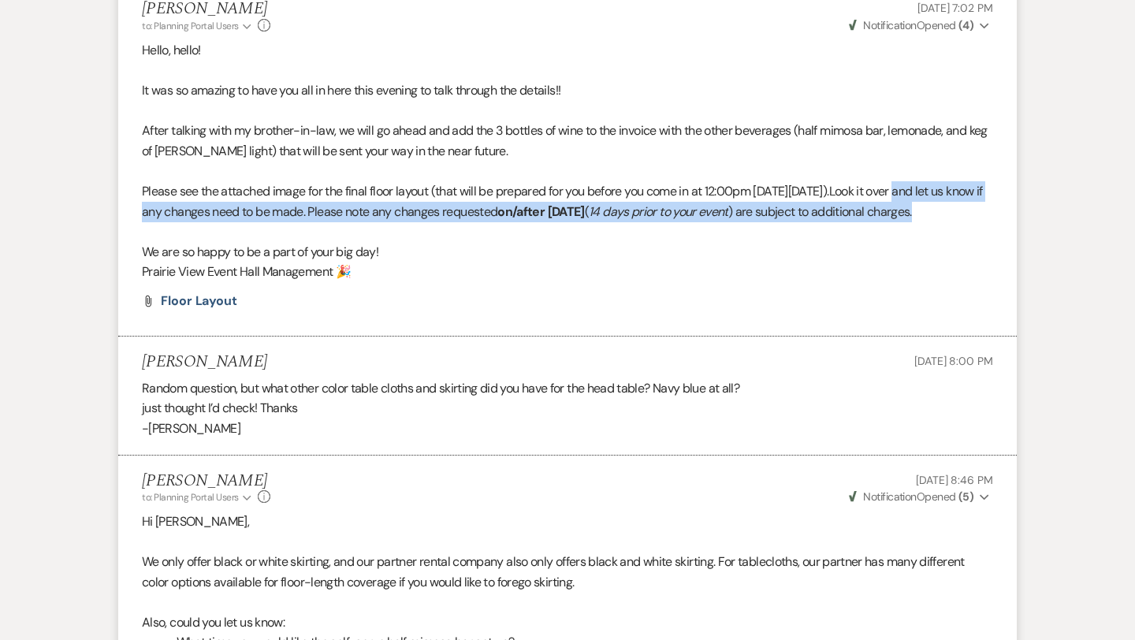
drag, startPoint x: 252, startPoint y: 256, endPoint x: 141, endPoint y: 232, distance: 113.6
click at [141, 232] on li "Laura Davis to: Planning Portal Users Expand Info Aug 12, 2025, 7:02 PM Weven C…" at bounding box center [567, 159] width 898 height 353
copy p "and let us know if any changes need to be made. Please note any changes request…"
